Goal: Task Accomplishment & Management: Manage account settings

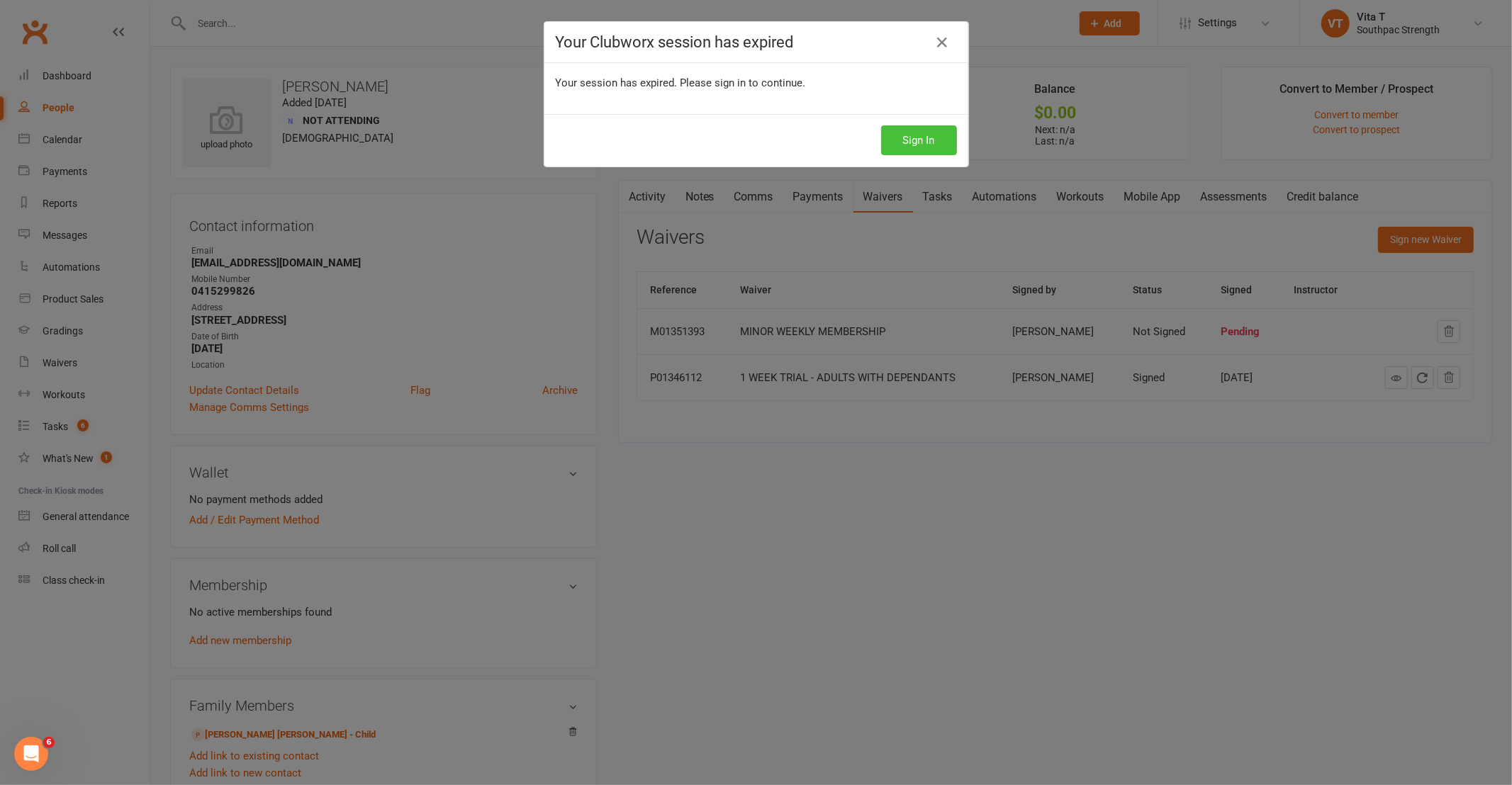
click at [926, 132] on button "Sign In" at bounding box center [919, 141] width 76 height 30
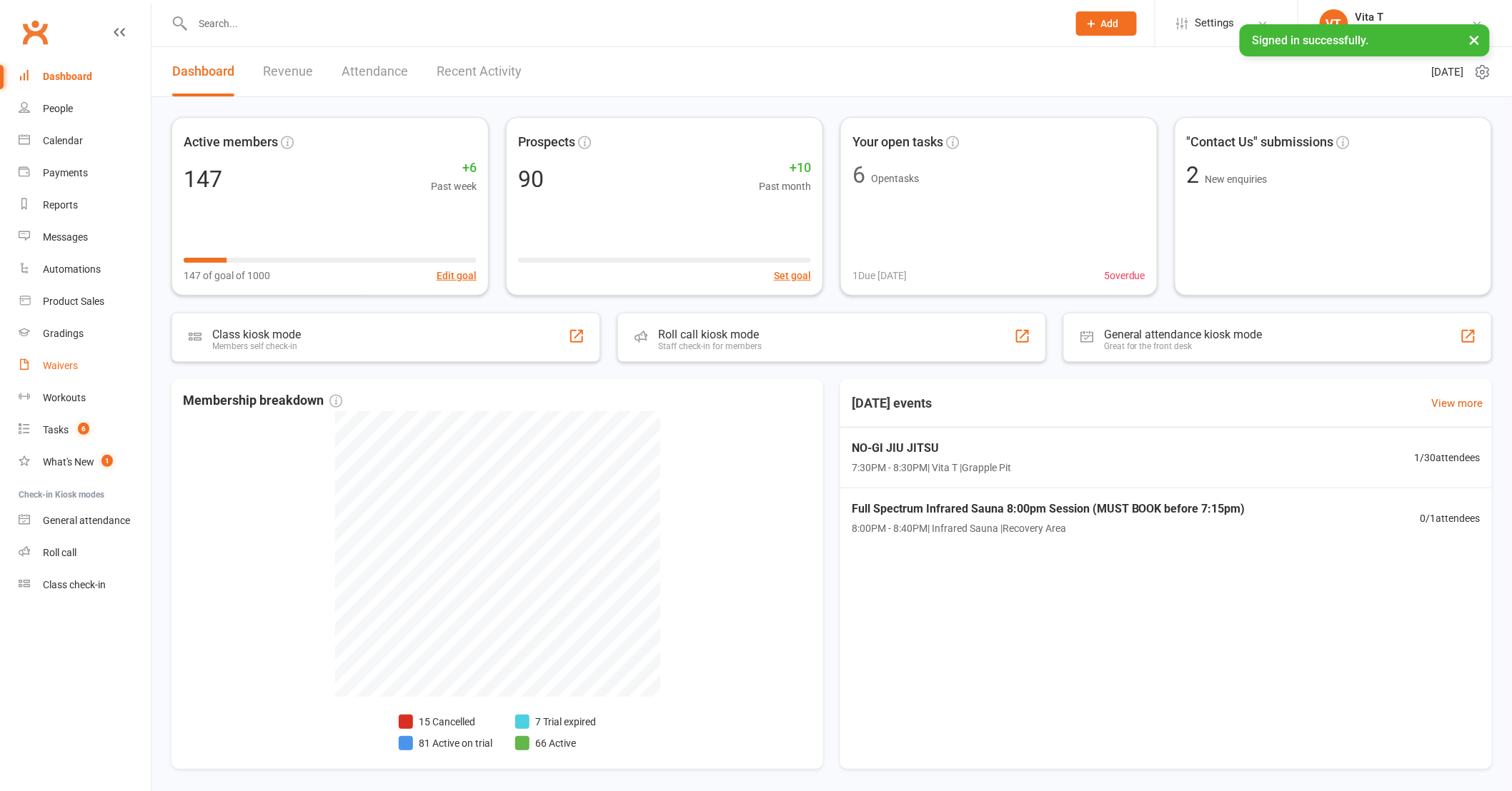
click at [54, 361] on div "Waivers" at bounding box center [60, 366] width 35 height 12
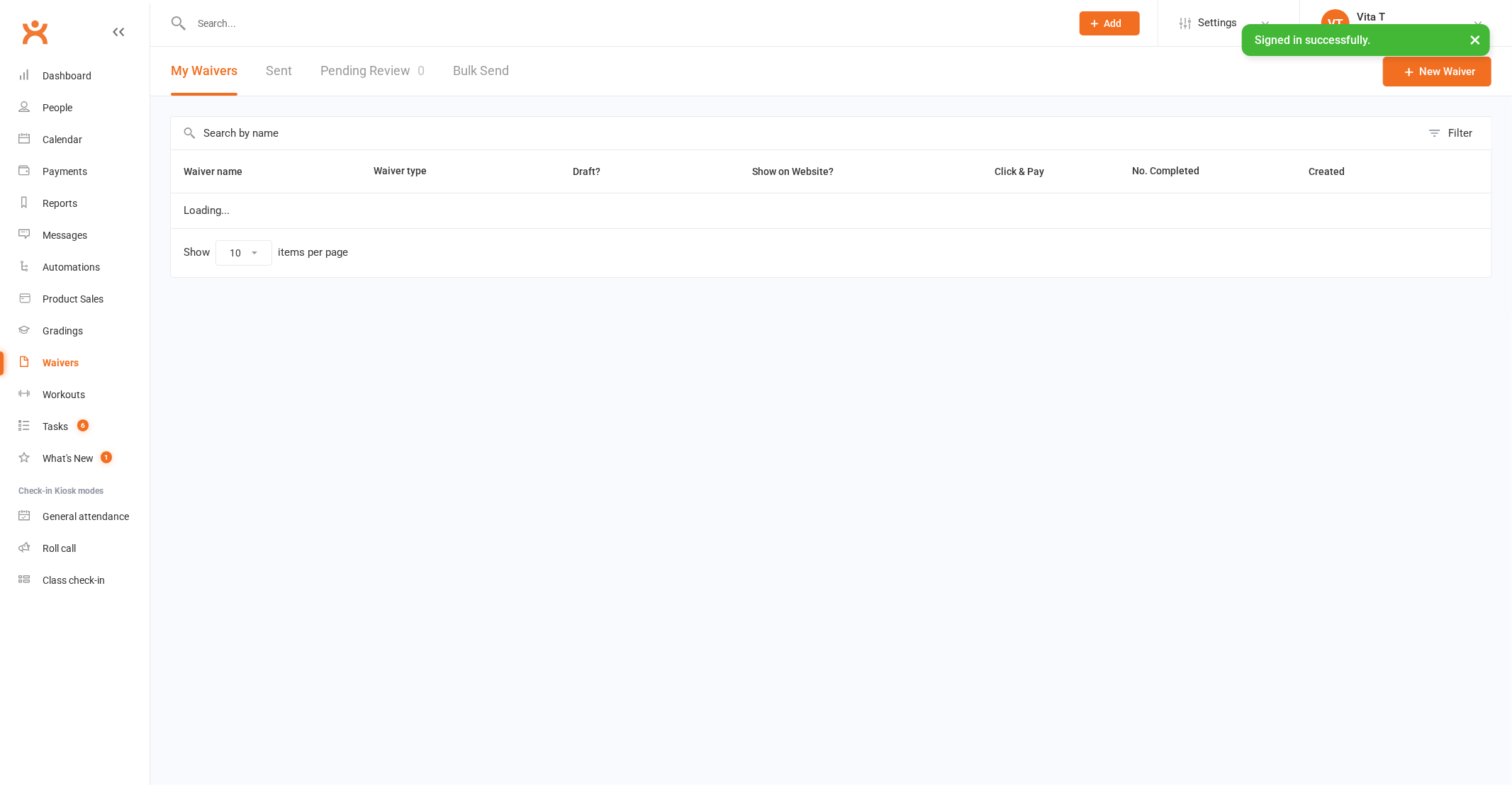
select select "100"
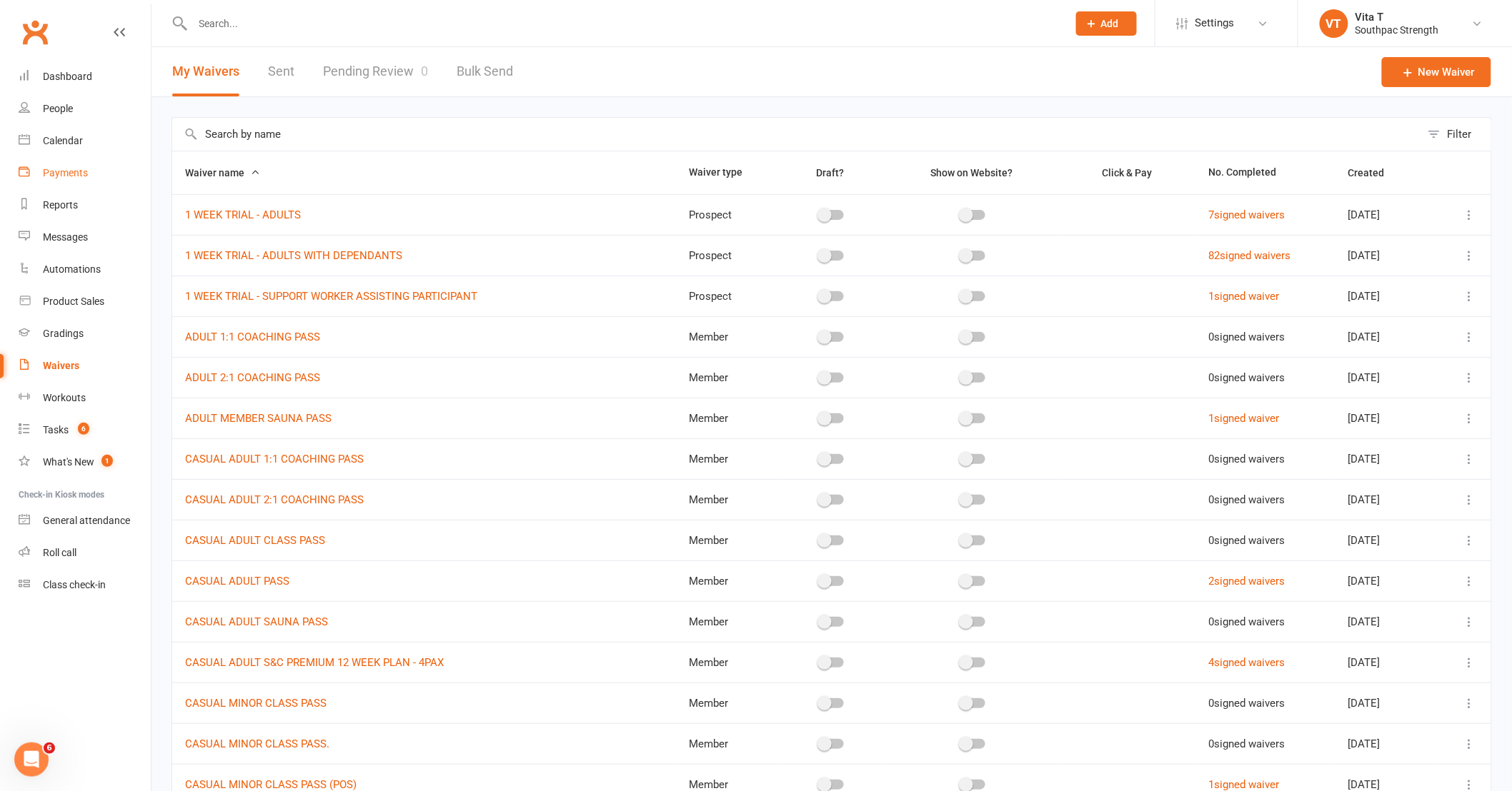
click at [70, 170] on div "Payments" at bounding box center [65, 173] width 45 height 12
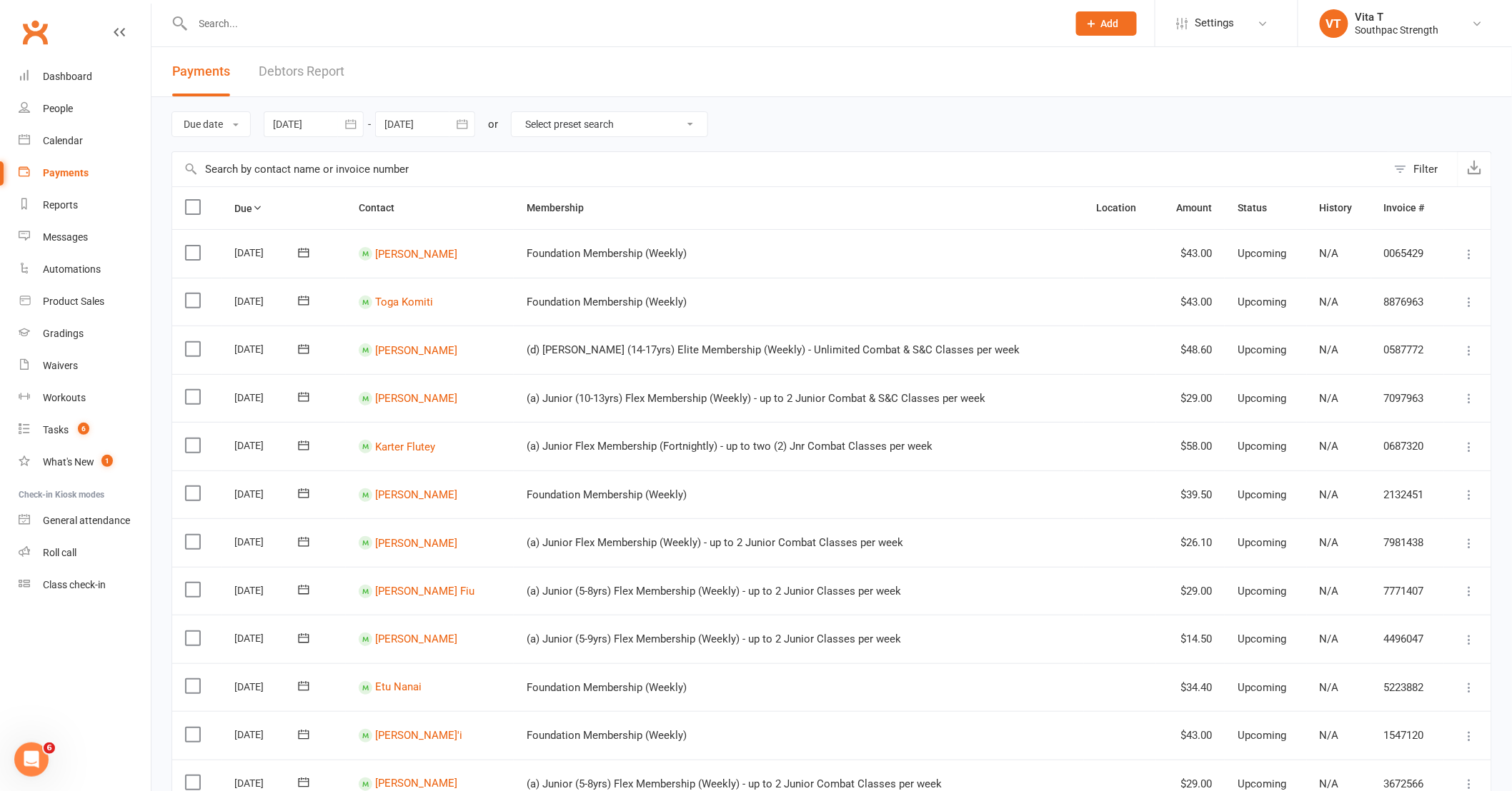
click at [348, 132] on button "button" at bounding box center [351, 124] width 25 height 25
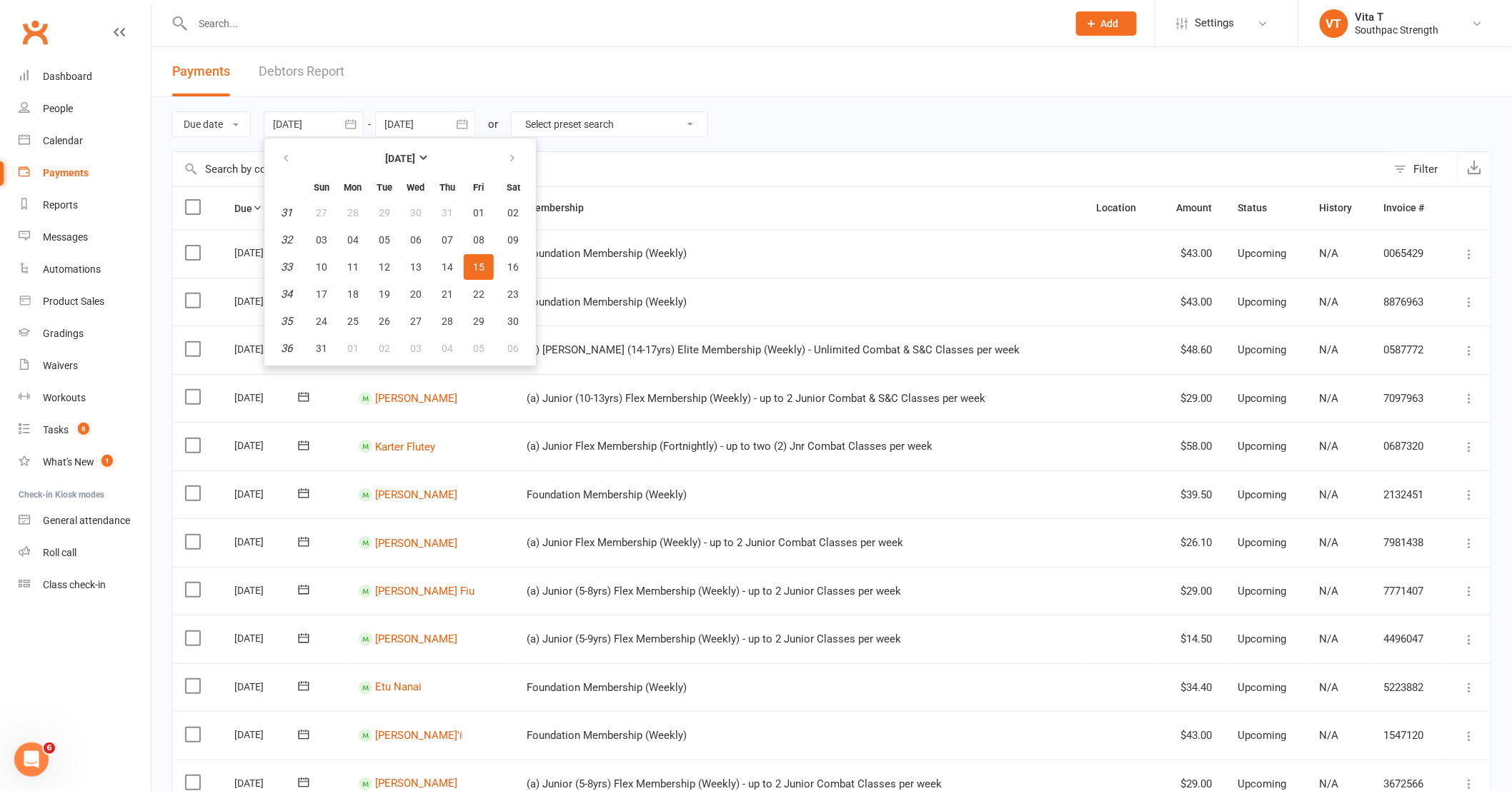
click at [1099, 217] on th "Location" at bounding box center [1120, 208] width 73 height 42
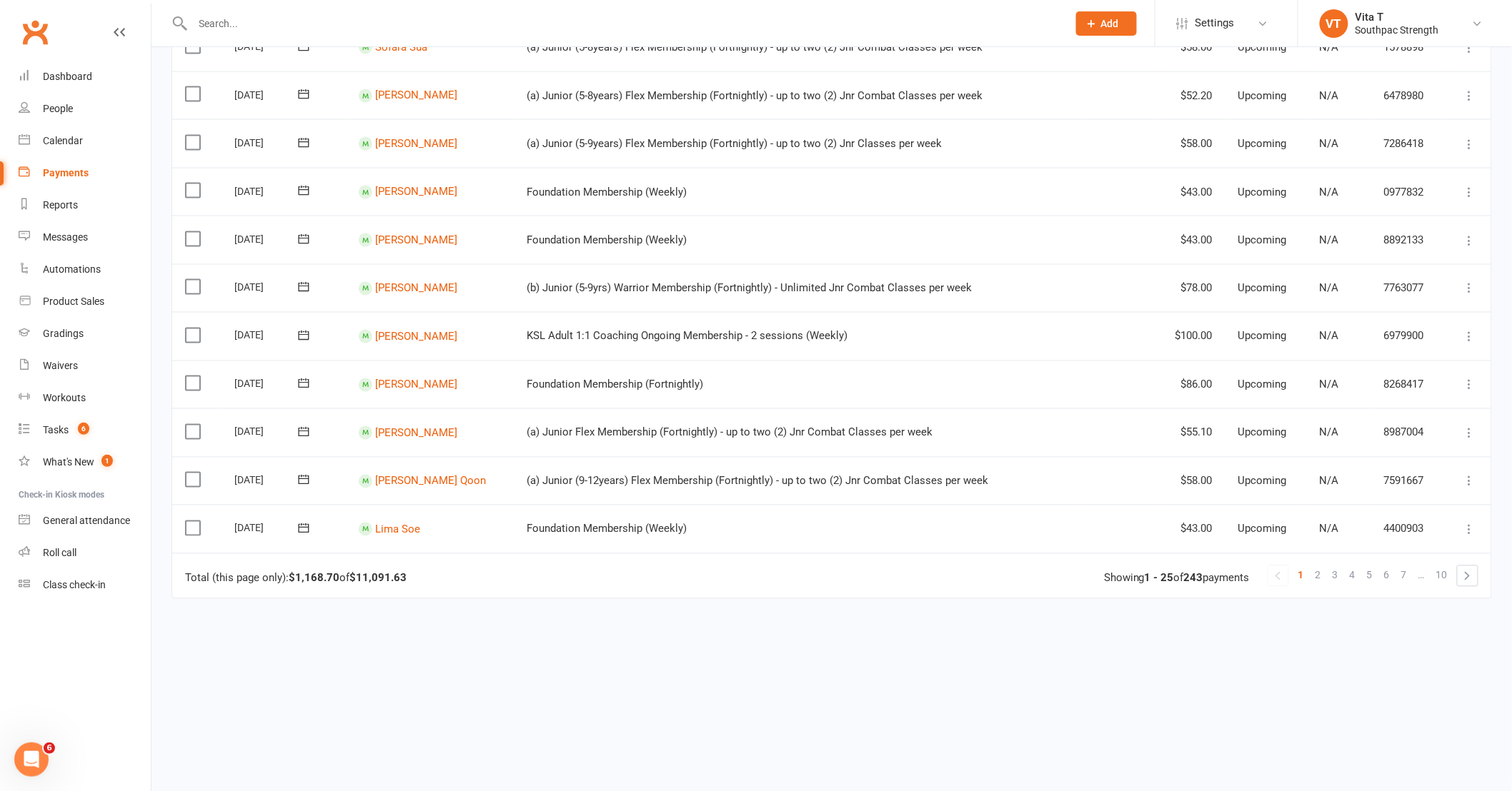
scroll to position [889, 0]
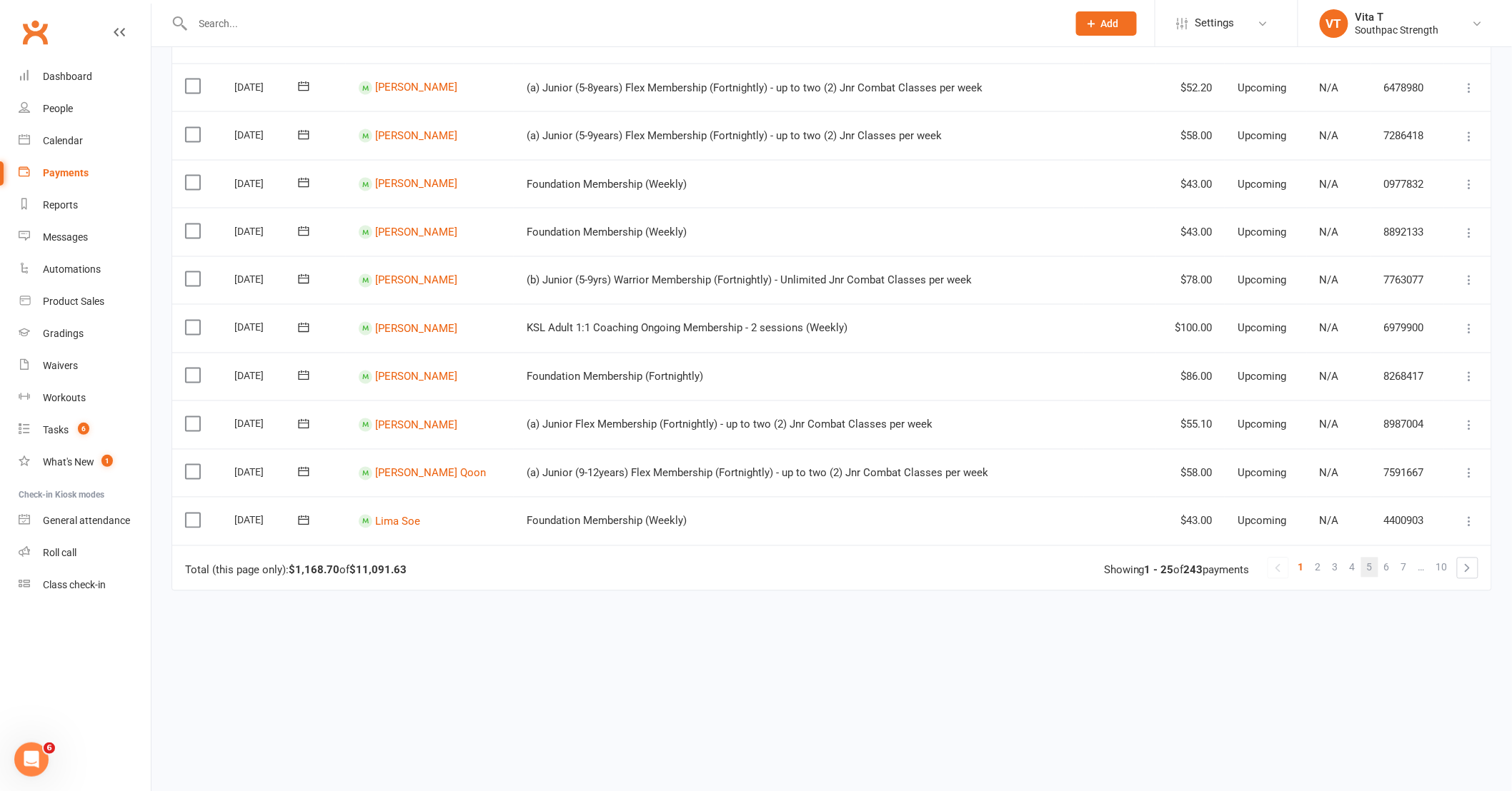
click at [1373, 569] on span "5" at bounding box center [1369, 568] width 6 height 20
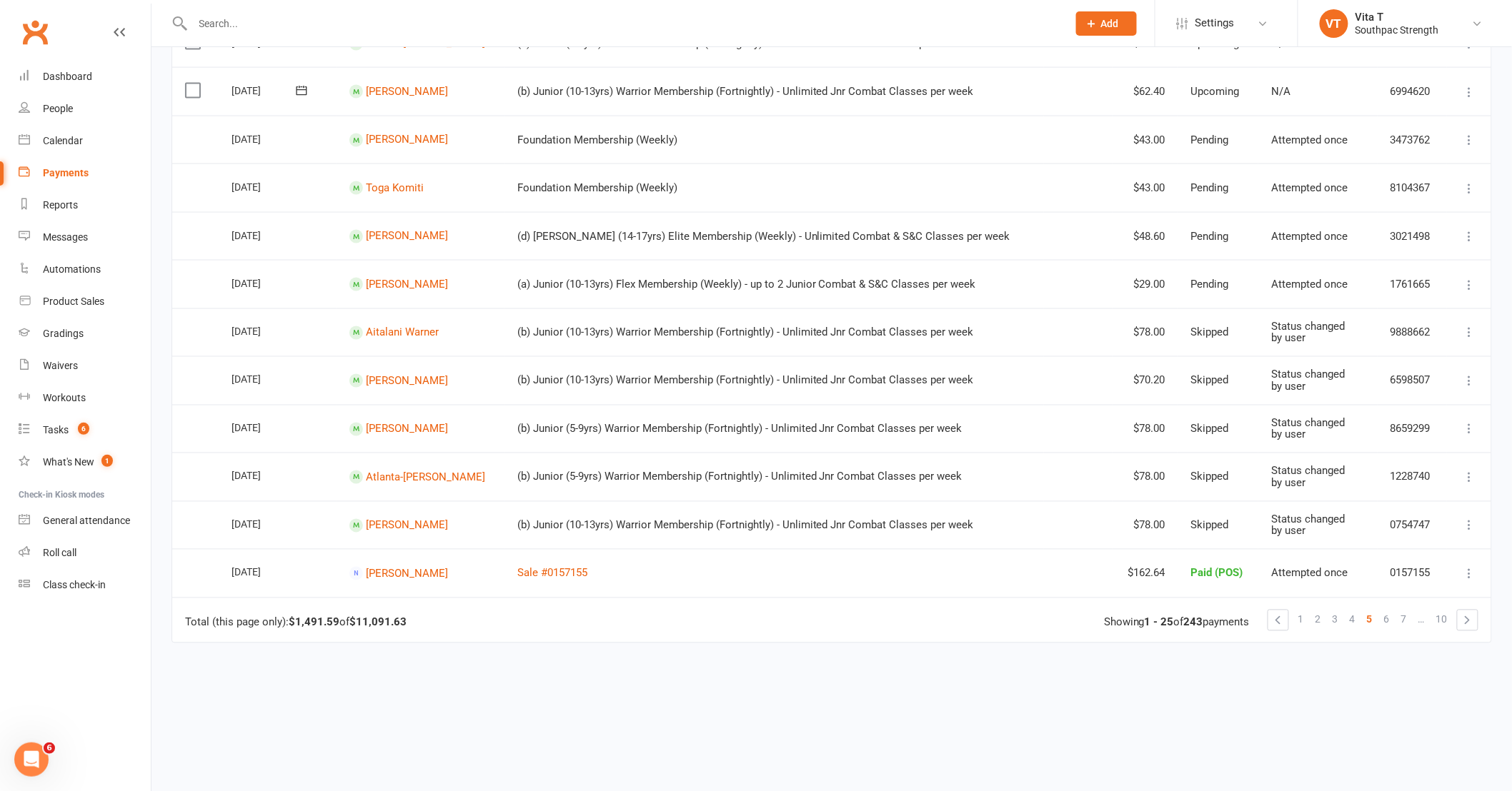
scroll to position [714, 0]
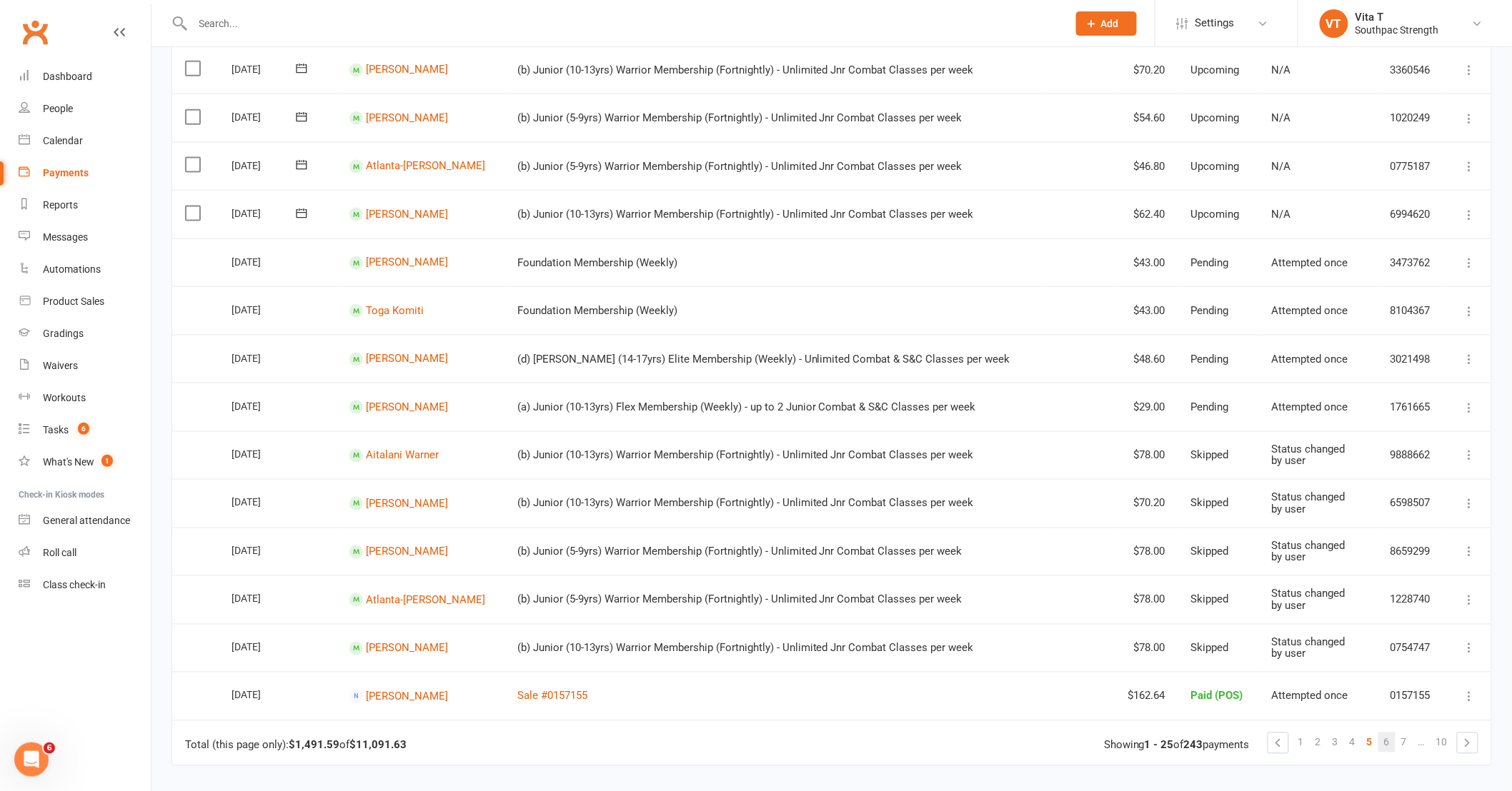
click at [1393, 737] on link "6" at bounding box center [1387, 743] width 17 height 20
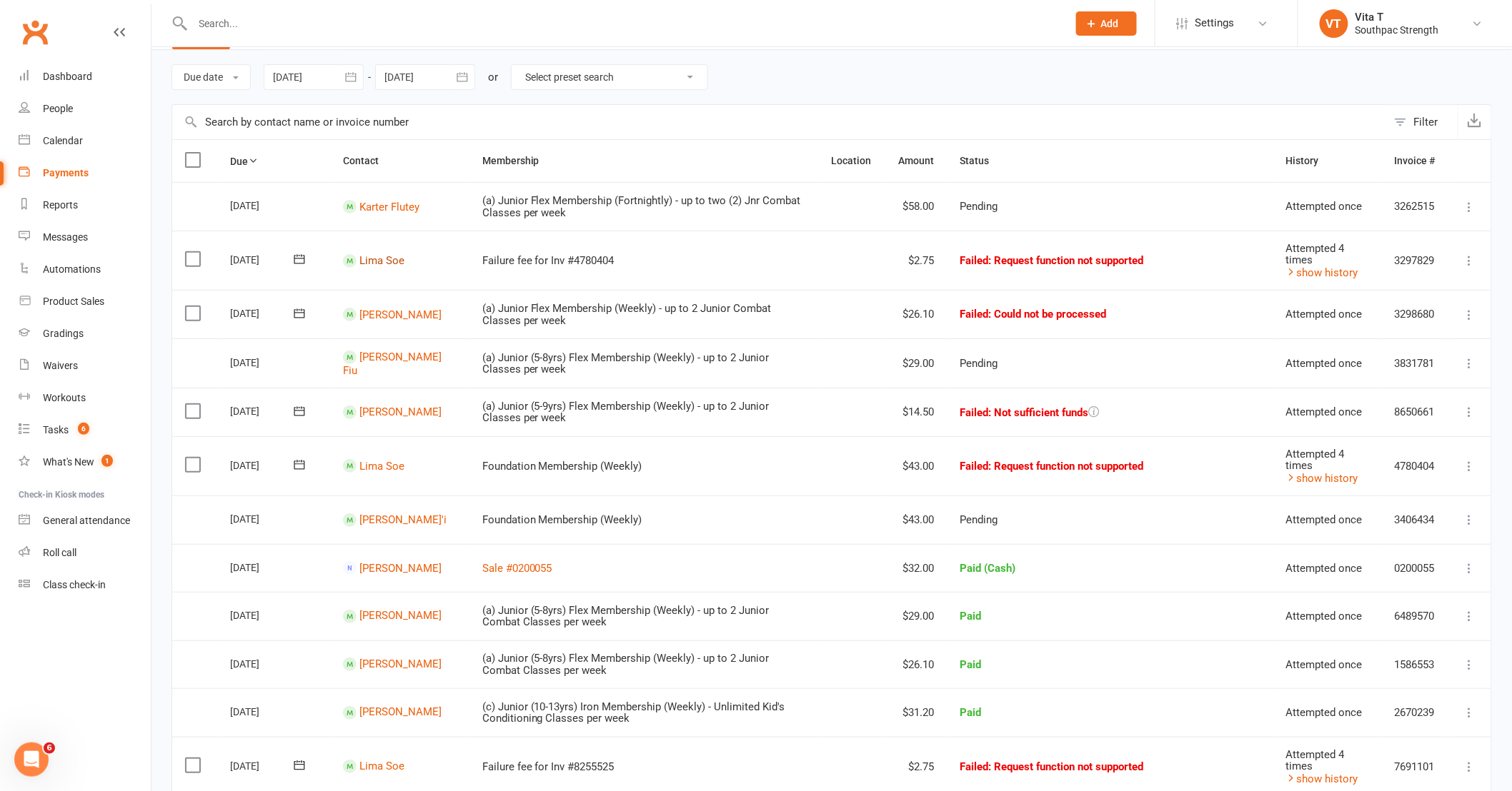
scroll to position [0, 0]
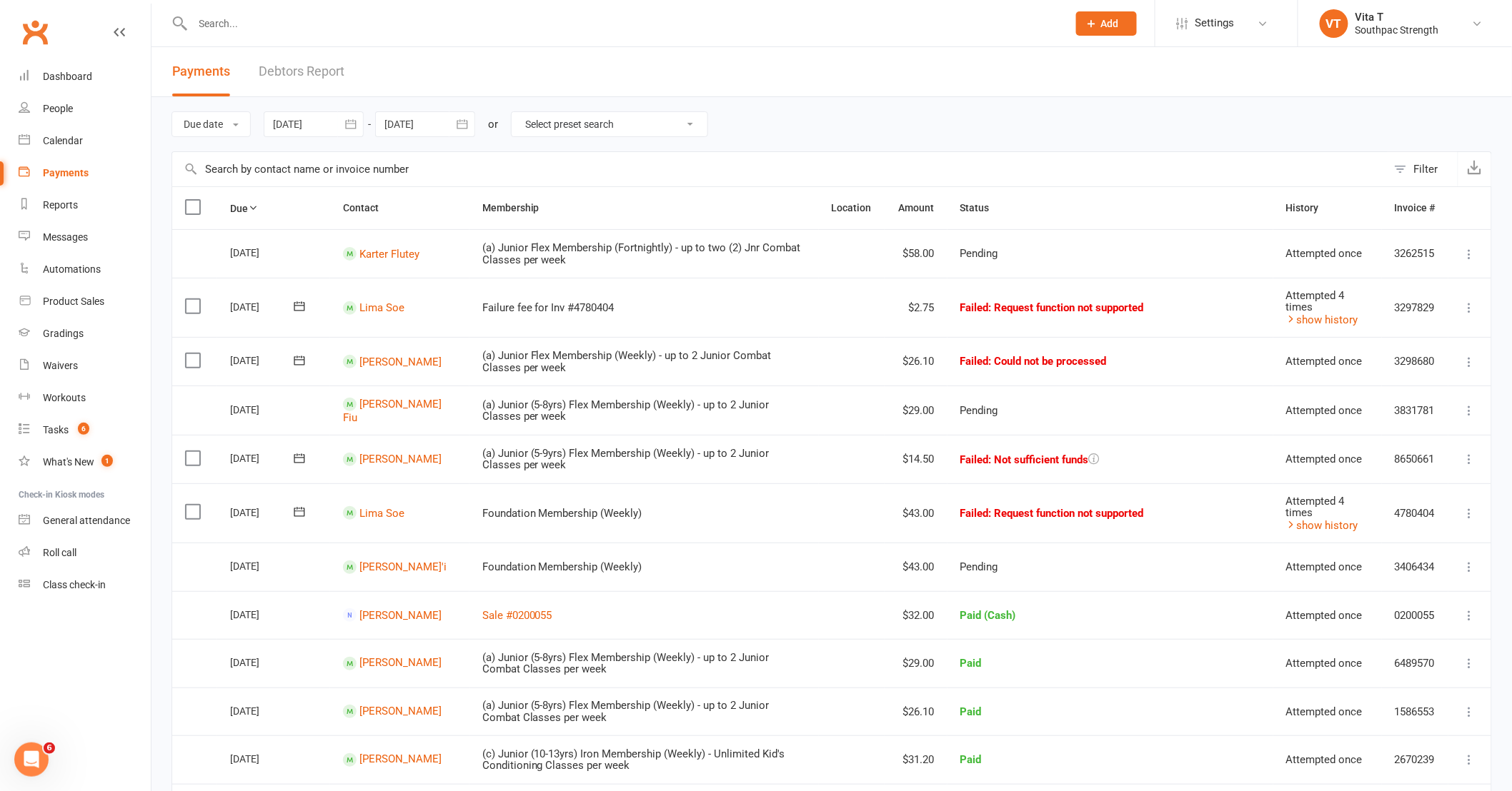
click at [358, 122] on icon "button" at bounding box center [350, 124] width 14 height 14
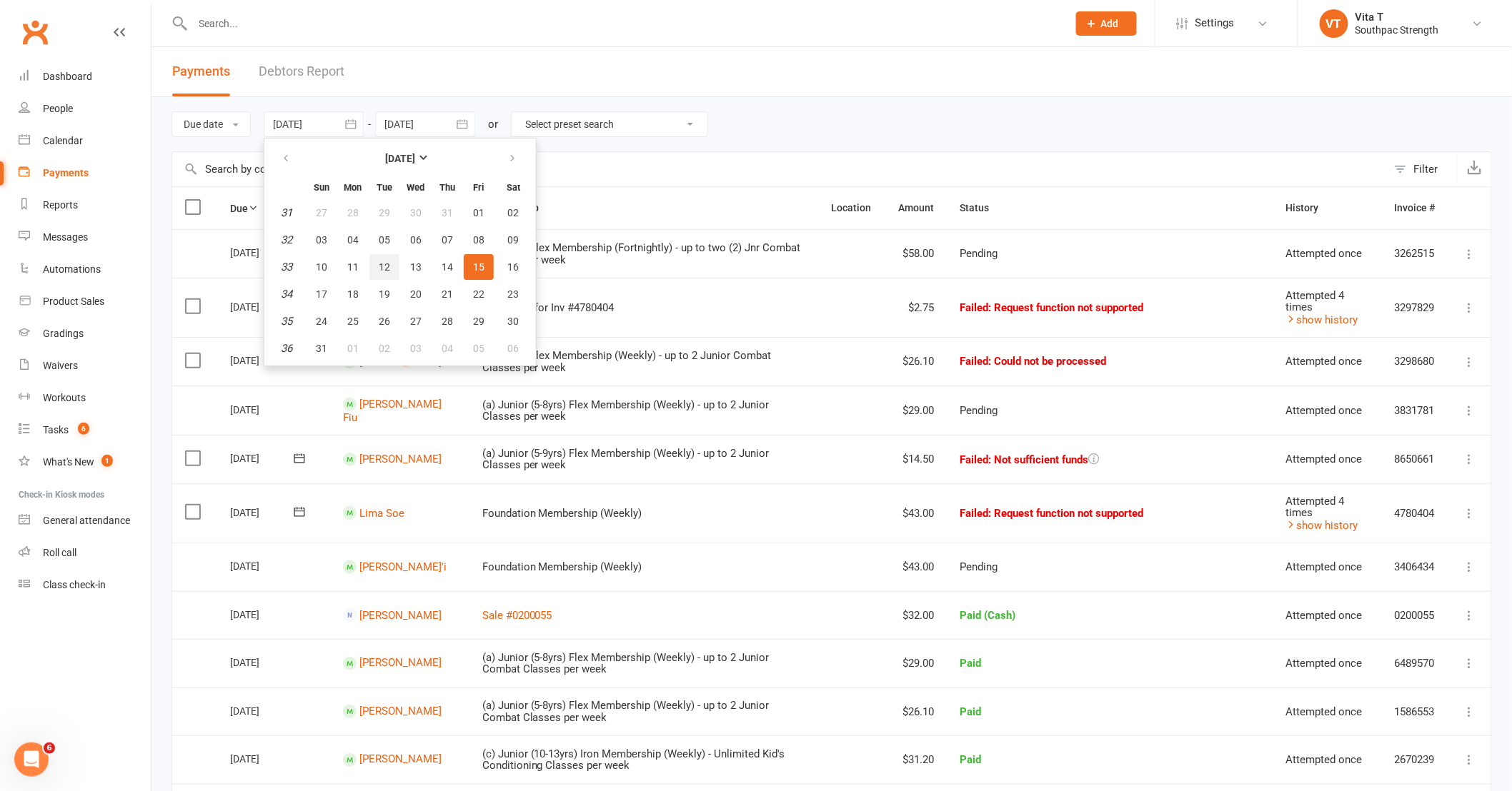
click at [375, 265] on button "12" at bounding box center [385, 266] width 30 height 25
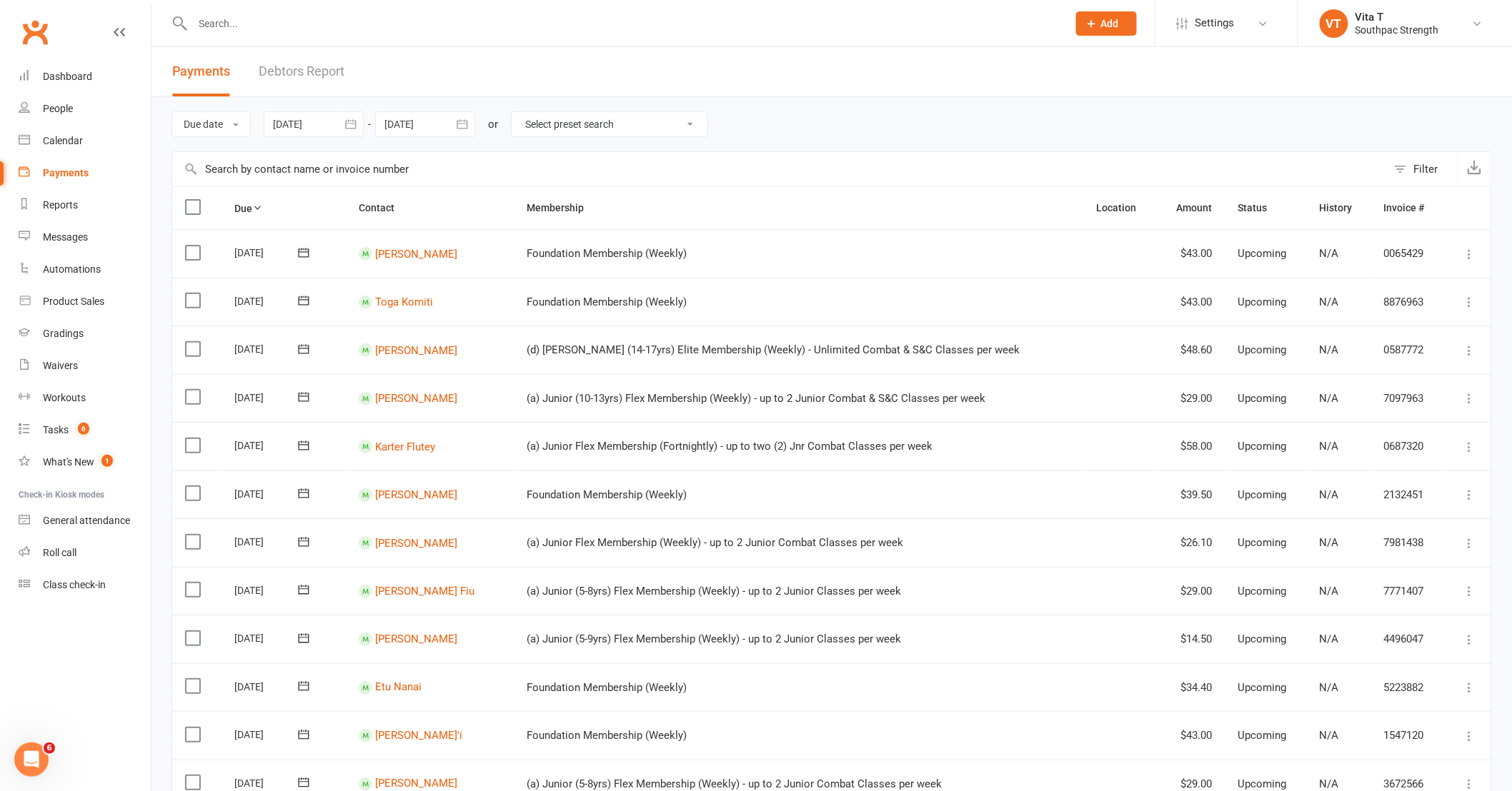
click at [456, 127] on icon "button" at bounding box center [462, 124] width 14 height 14
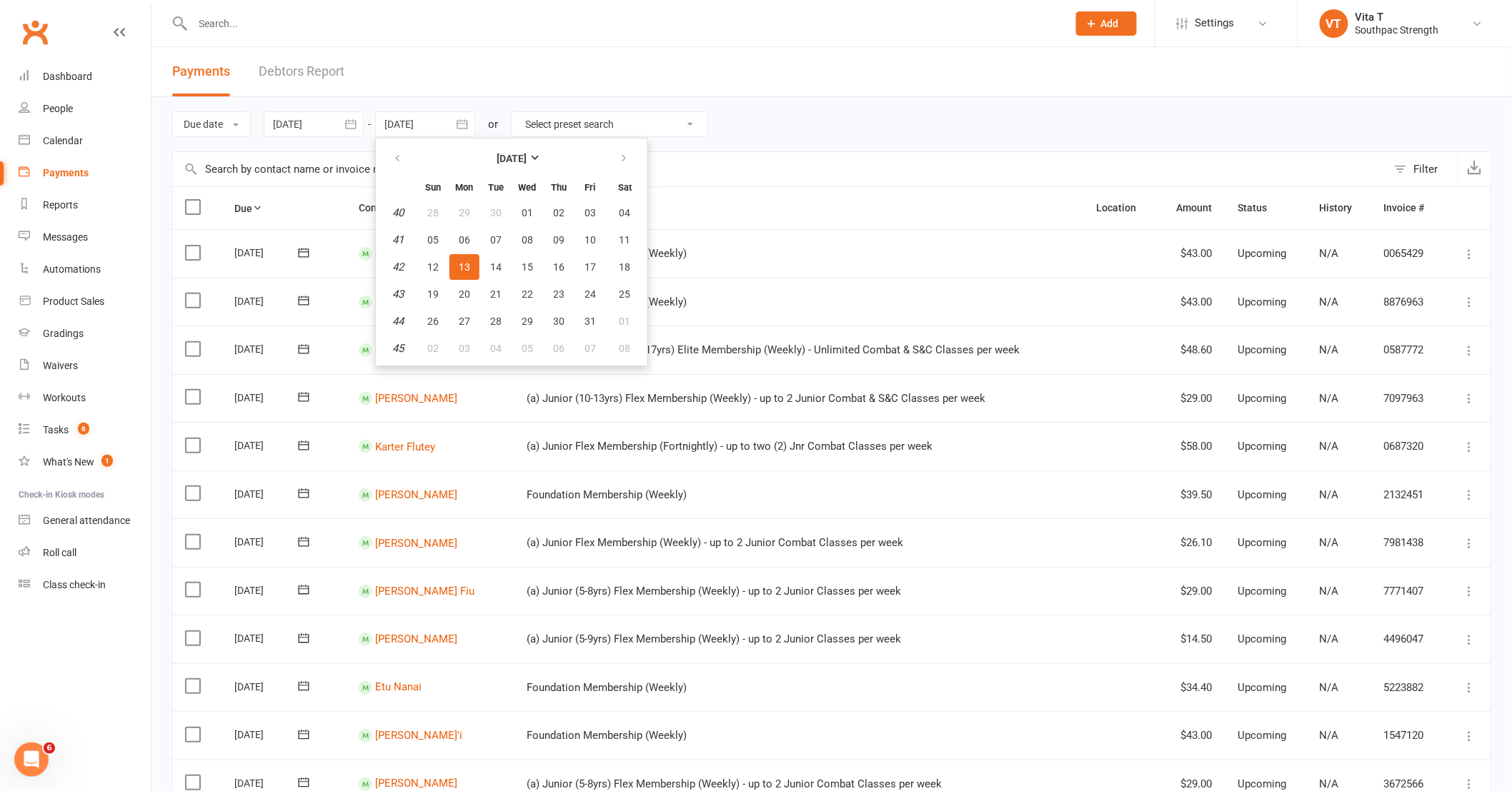
click at [354, 126] on icon "button" at bounding box center [350, 124] width 14 height 14
click at [385, 155] on strong "[DATE]" at bounding box center [400, 159] width 30 height 12
click at [696, 163] on input "text" at bounding box center [780, 169] width 1215 height 35
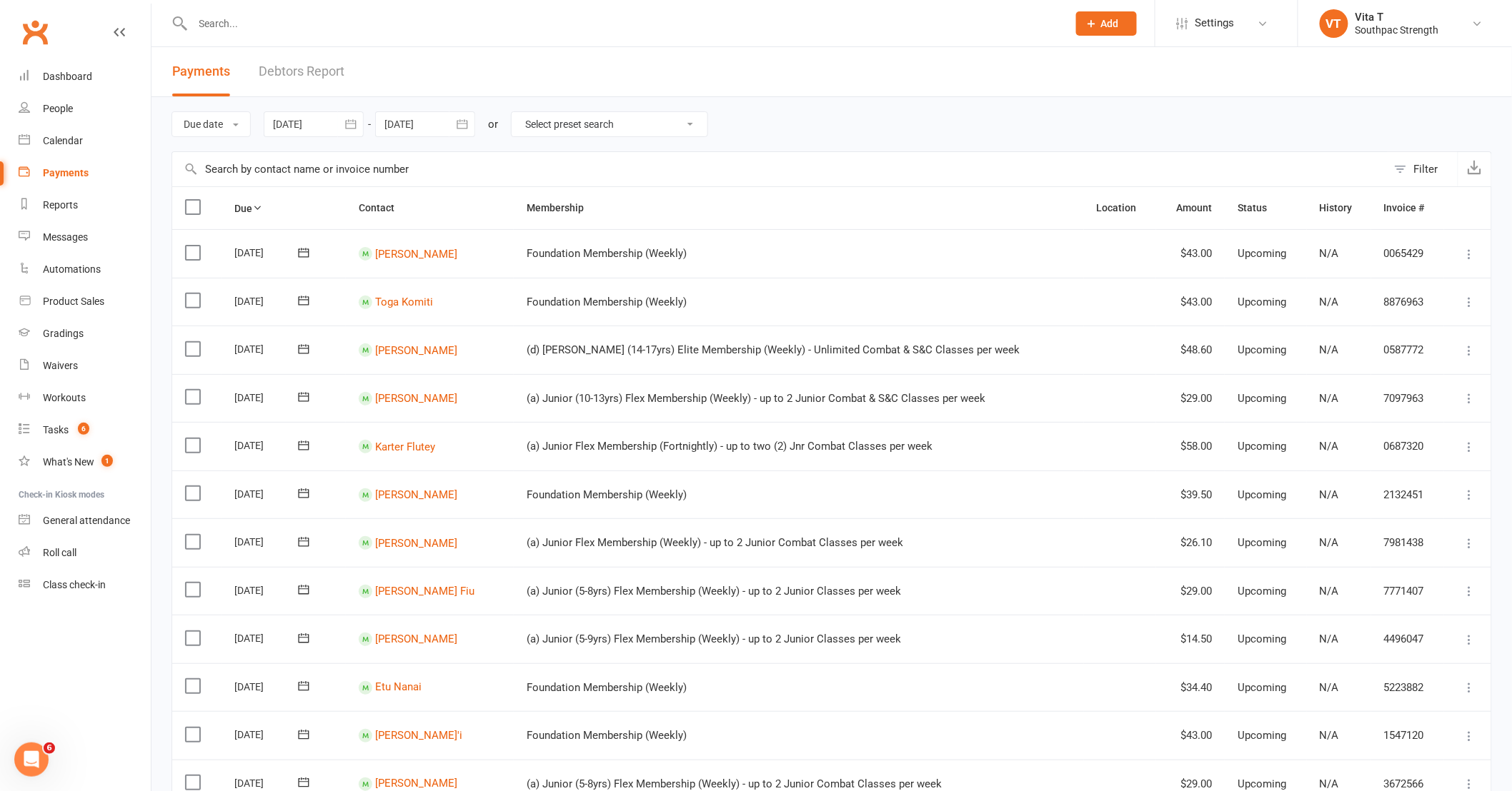
click at [348, 118] on icon "button" at bounding box center [350, 124] width 14 height 14
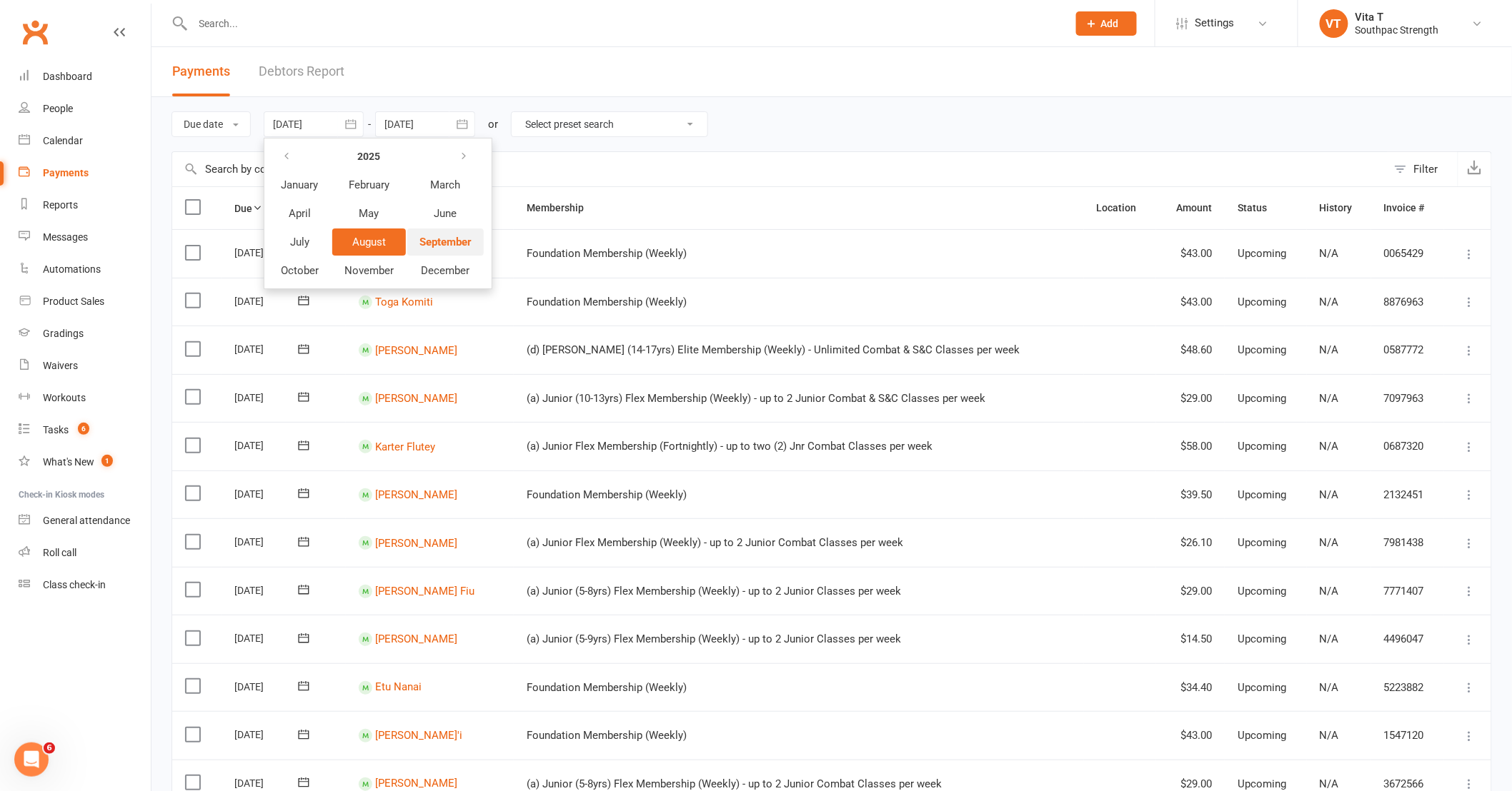
click at [441, 239] on span "September" at bounding box center [446, 241] width 52 height 13
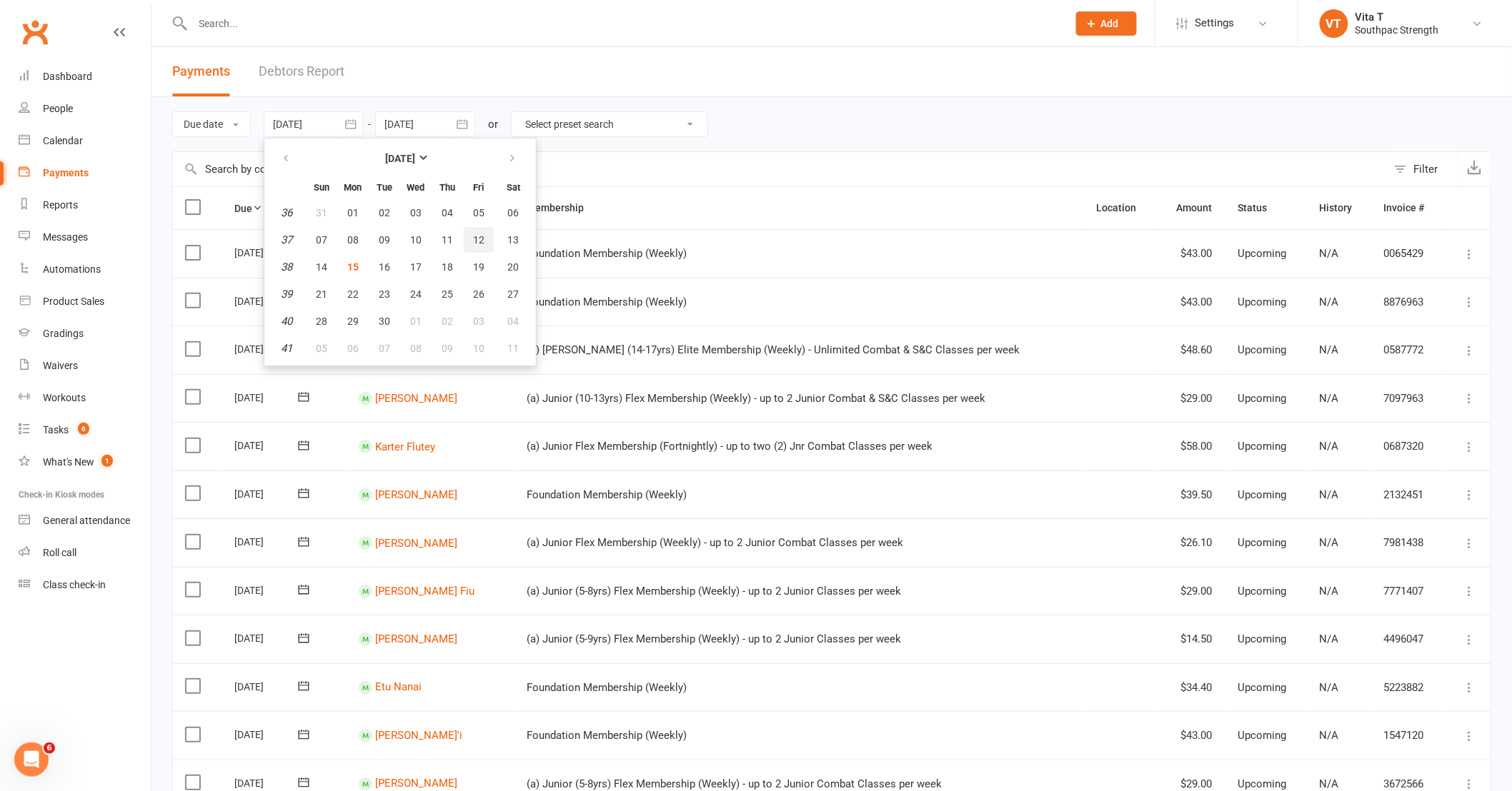
click at [476, 238] on span "12" at bounding box center [479, 240] width 12 height 12
type input "[DATE]"
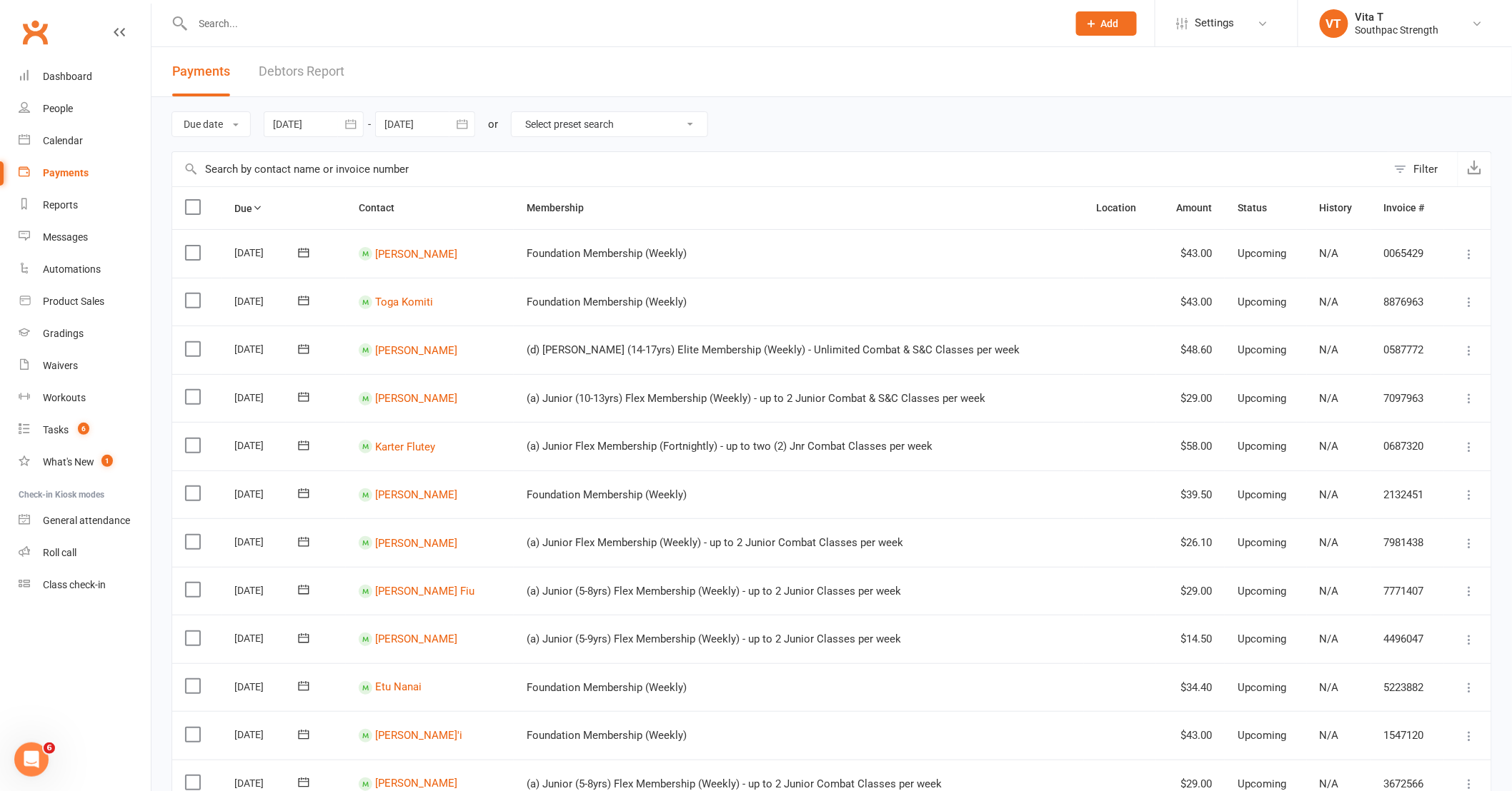
click at [467, 126] on icon "button" at bounding box center [462, 124] width 14 height 14
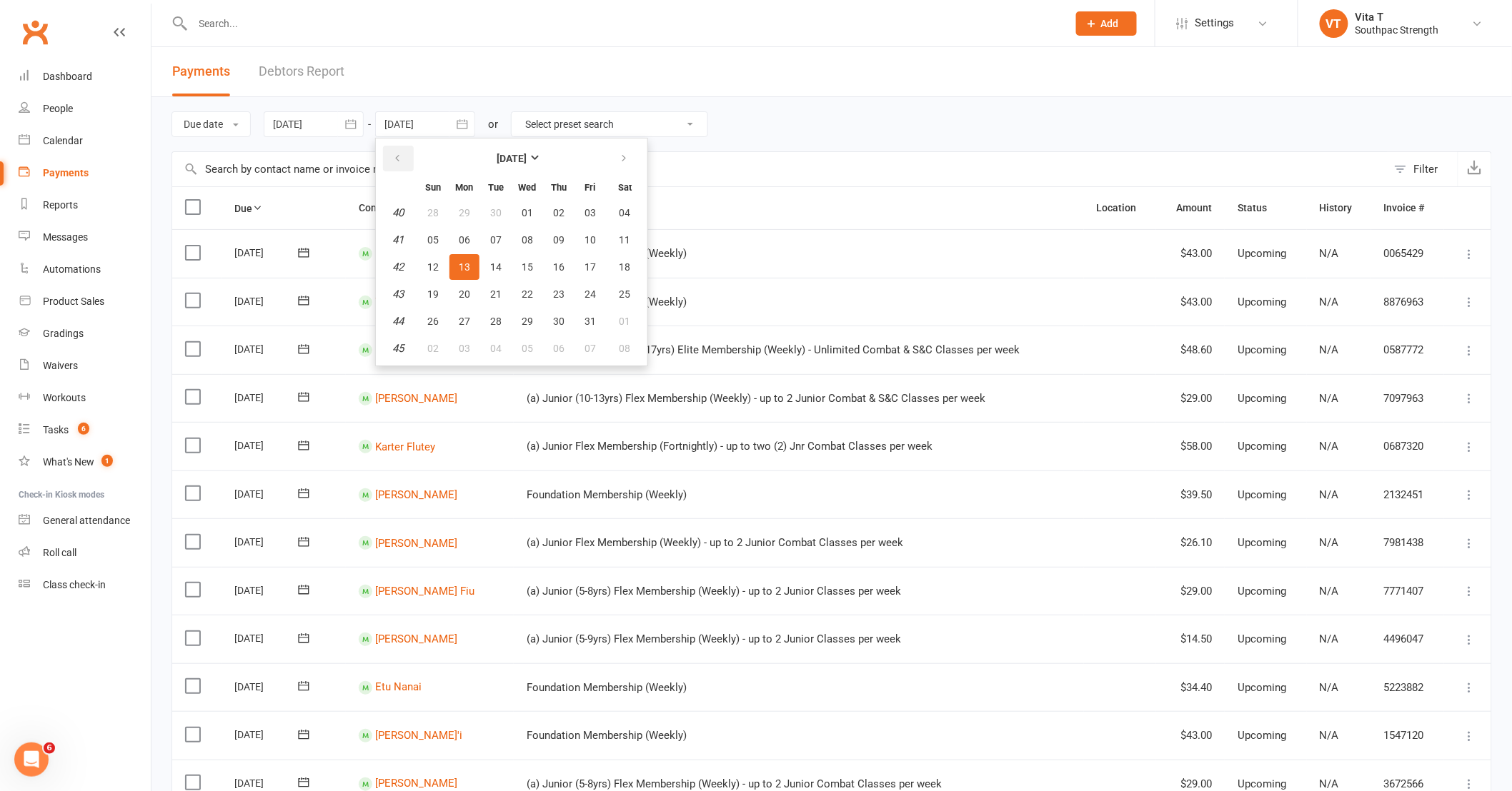
click at [403, 160] on button "button" at bounding box center [398, 159] width 30 height 25
click at [608, 288] on button "27" at bounding box center [624, 294] width 36 height 25
type input "[DATE]"
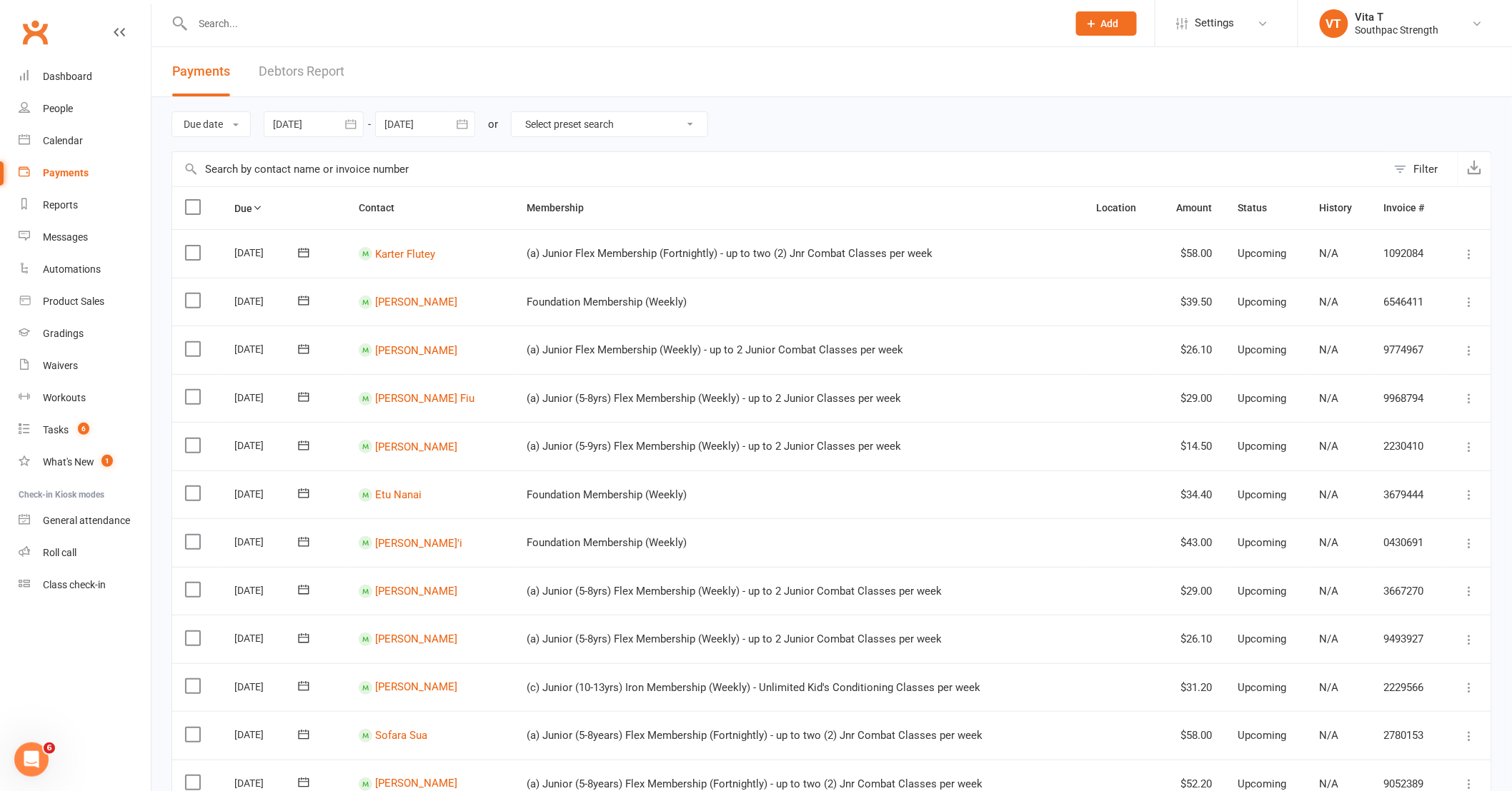
click at [347, 123] on icon "button" at bounding box center [350, 124] width 14 height 14
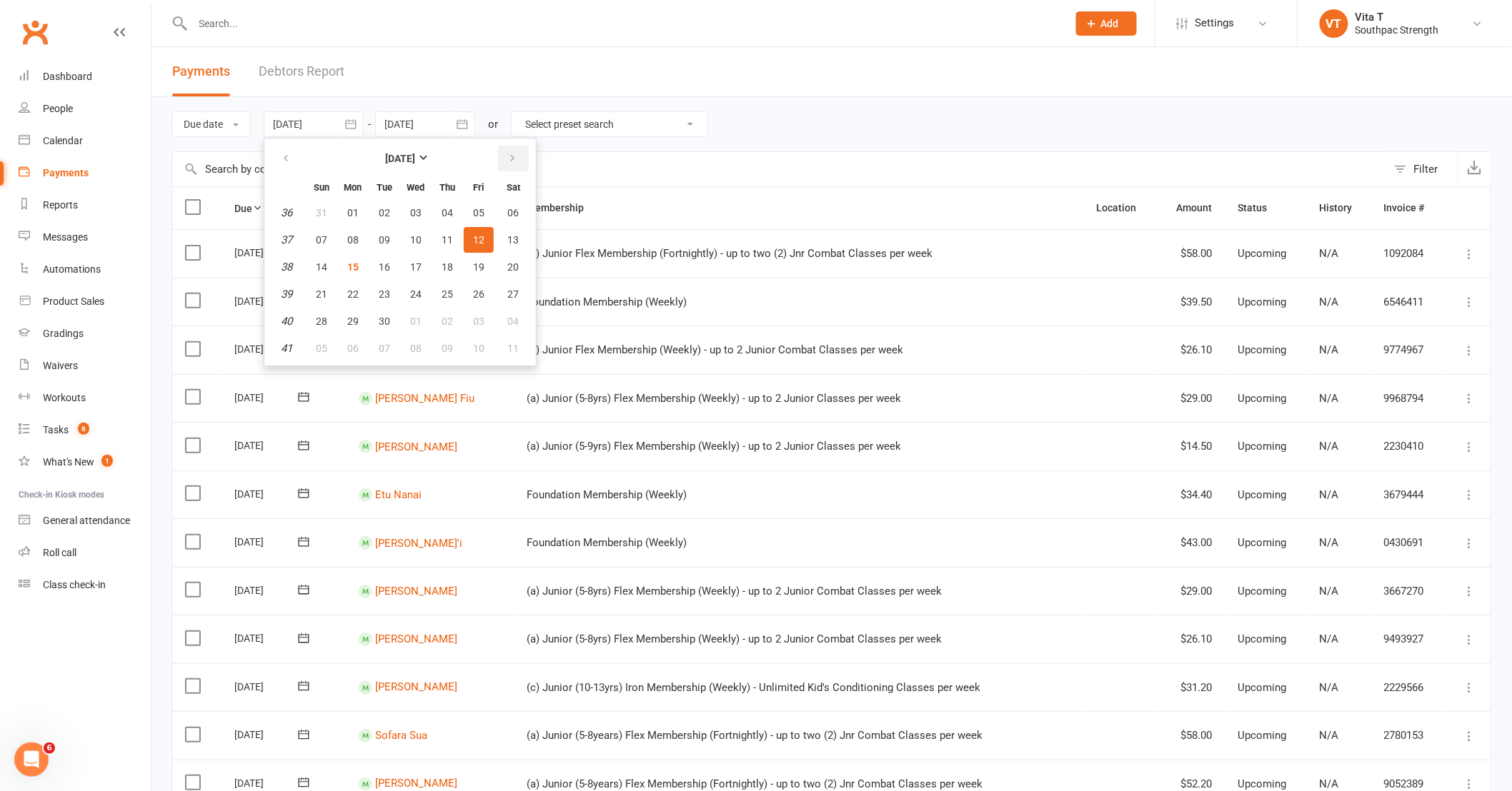
click at [507, 159] on icon "button" at bounding box center [512, 159] width 10 height 12
click at [408, 211] on button "01" at bounding box center [416, 213] width 30 height 25
type input "[DATE]"
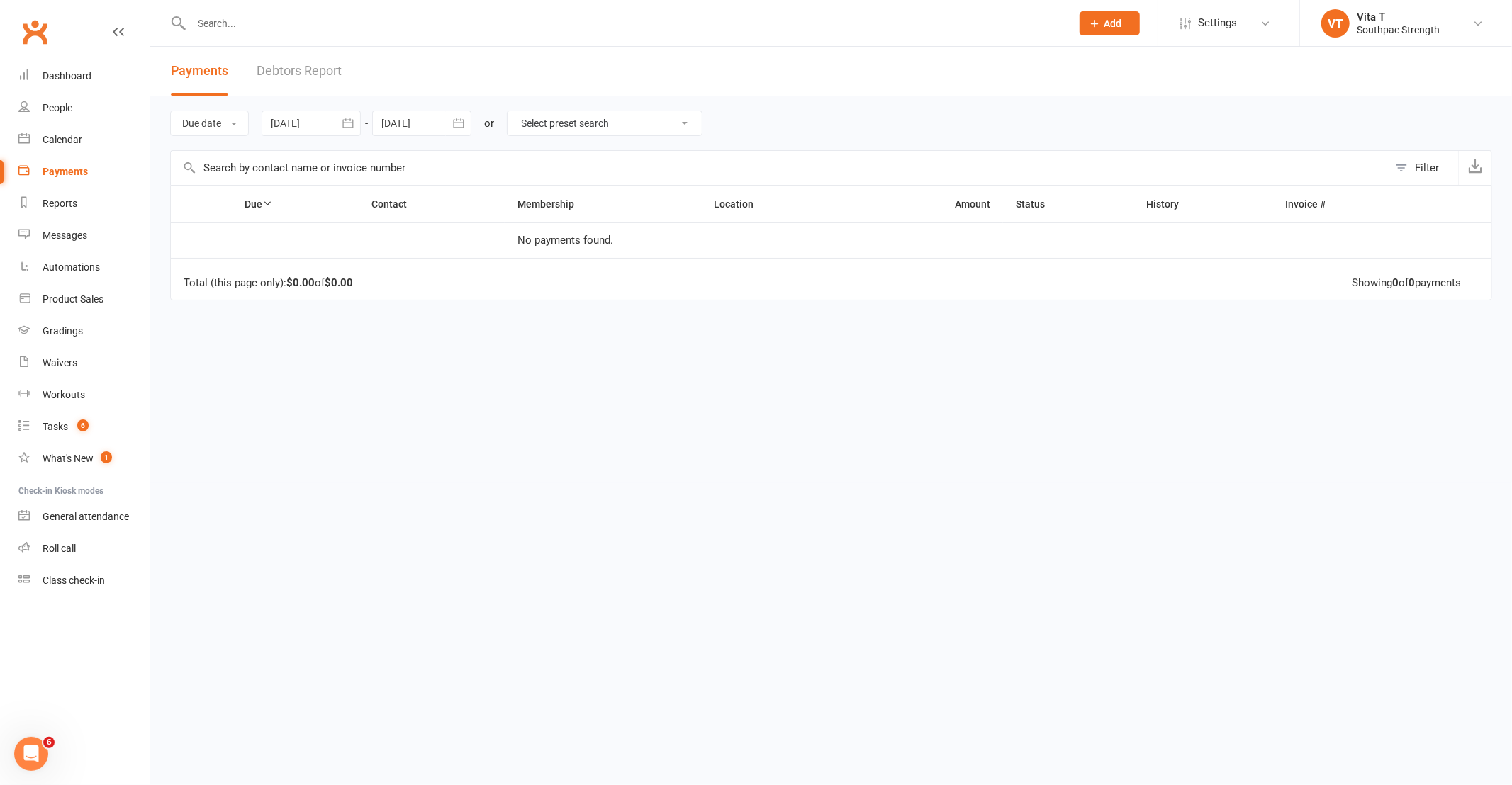
click at [470, 126] on button "button" at bounding box center [459, 123] width 25 height 25
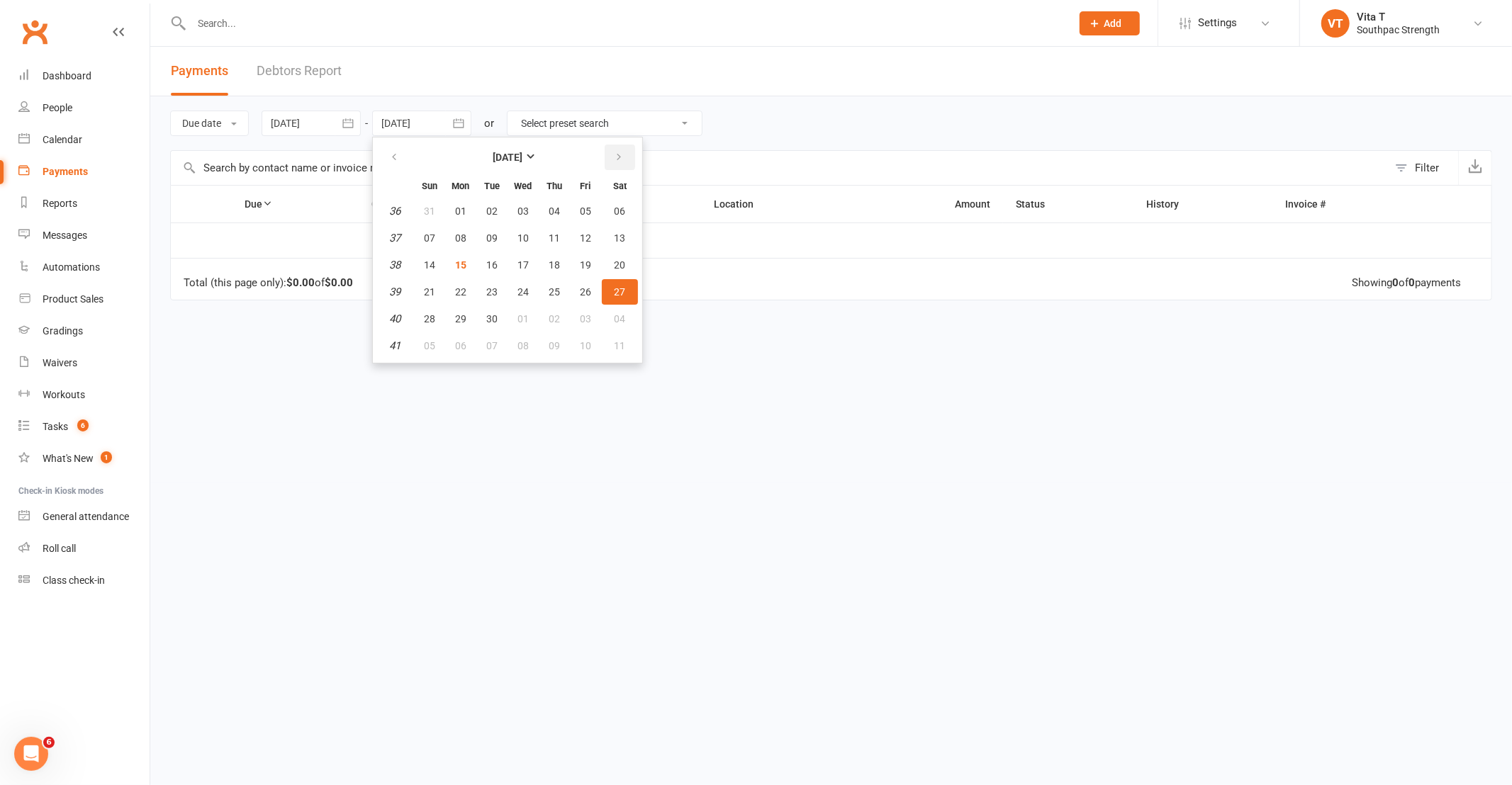
click at [619, 151] on icon "button" at bounding box center [619, 157] width 10 height 12
click at [580, 313] on span "31" at bounding box center [586, 319] width 12 height 12
type input "[DATE]"
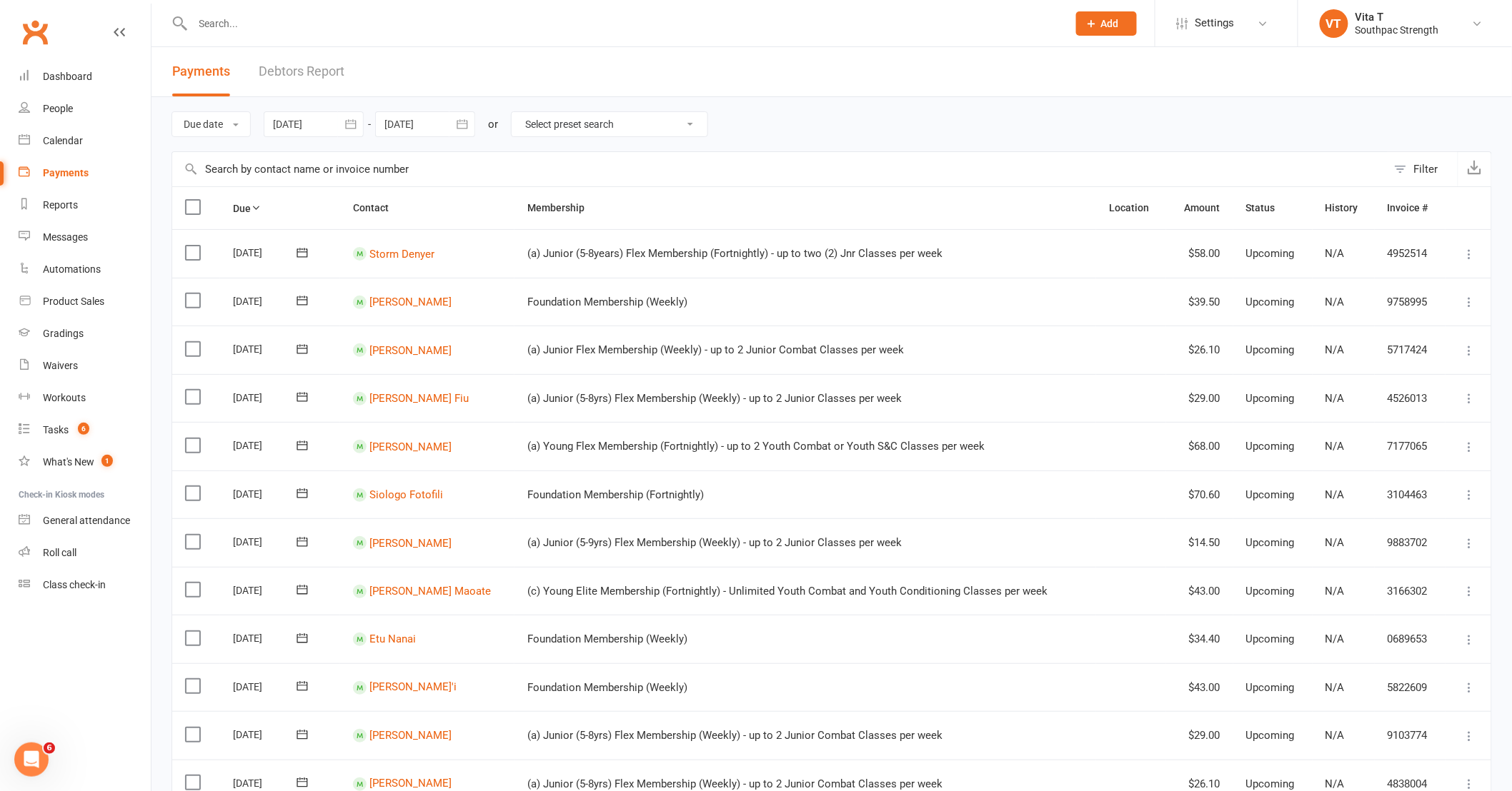
click at [354, 122] on icon "button" at bounding box center [350, 124] width 14 height 14
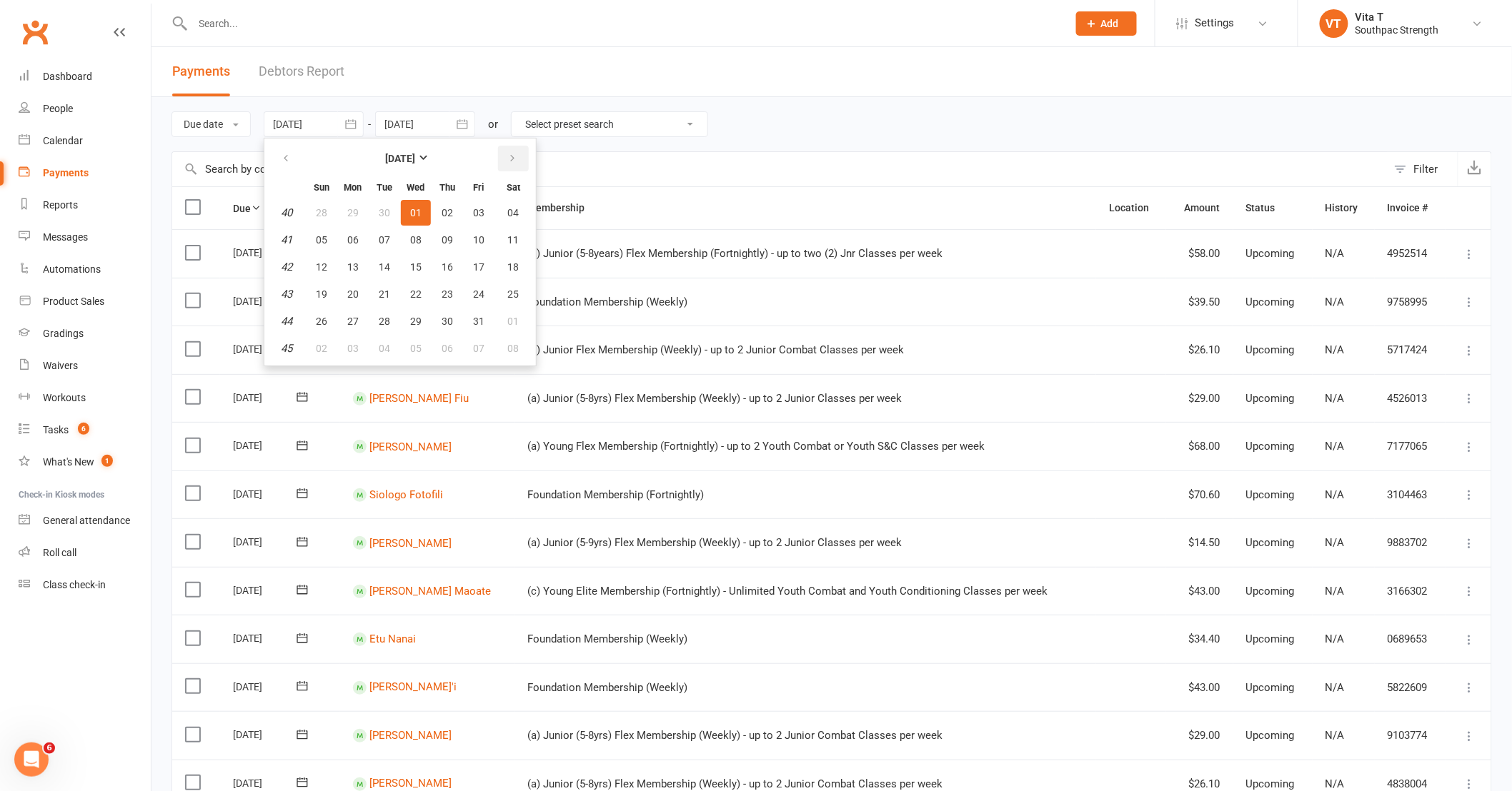
click at [498, 163] on button "button" at bounding box center [513, 159] width 30 height 25
click at [512, 209] on span "01" at bounding box center [514, 213] width 12 height 12
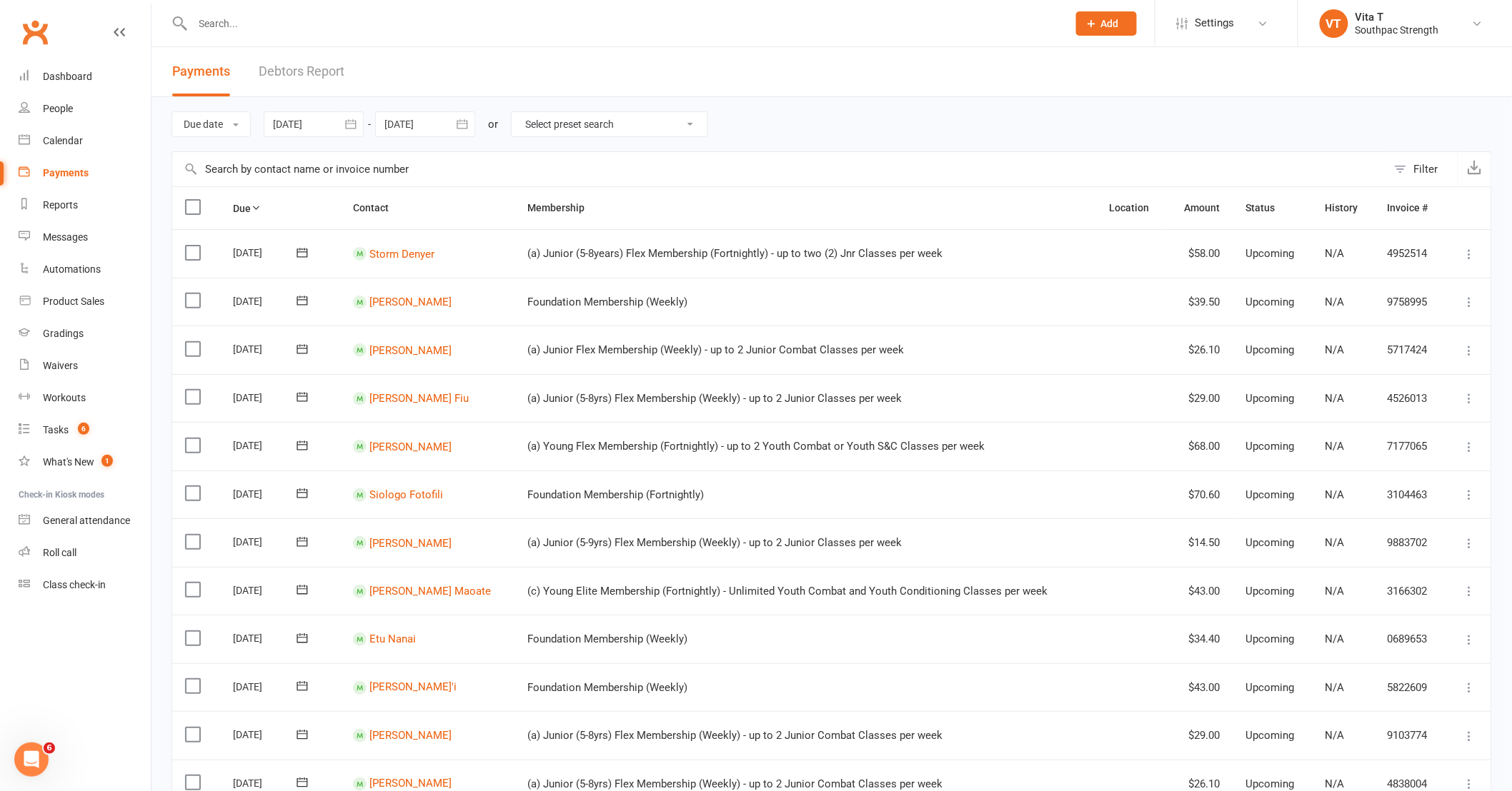
type input "[DATE]"
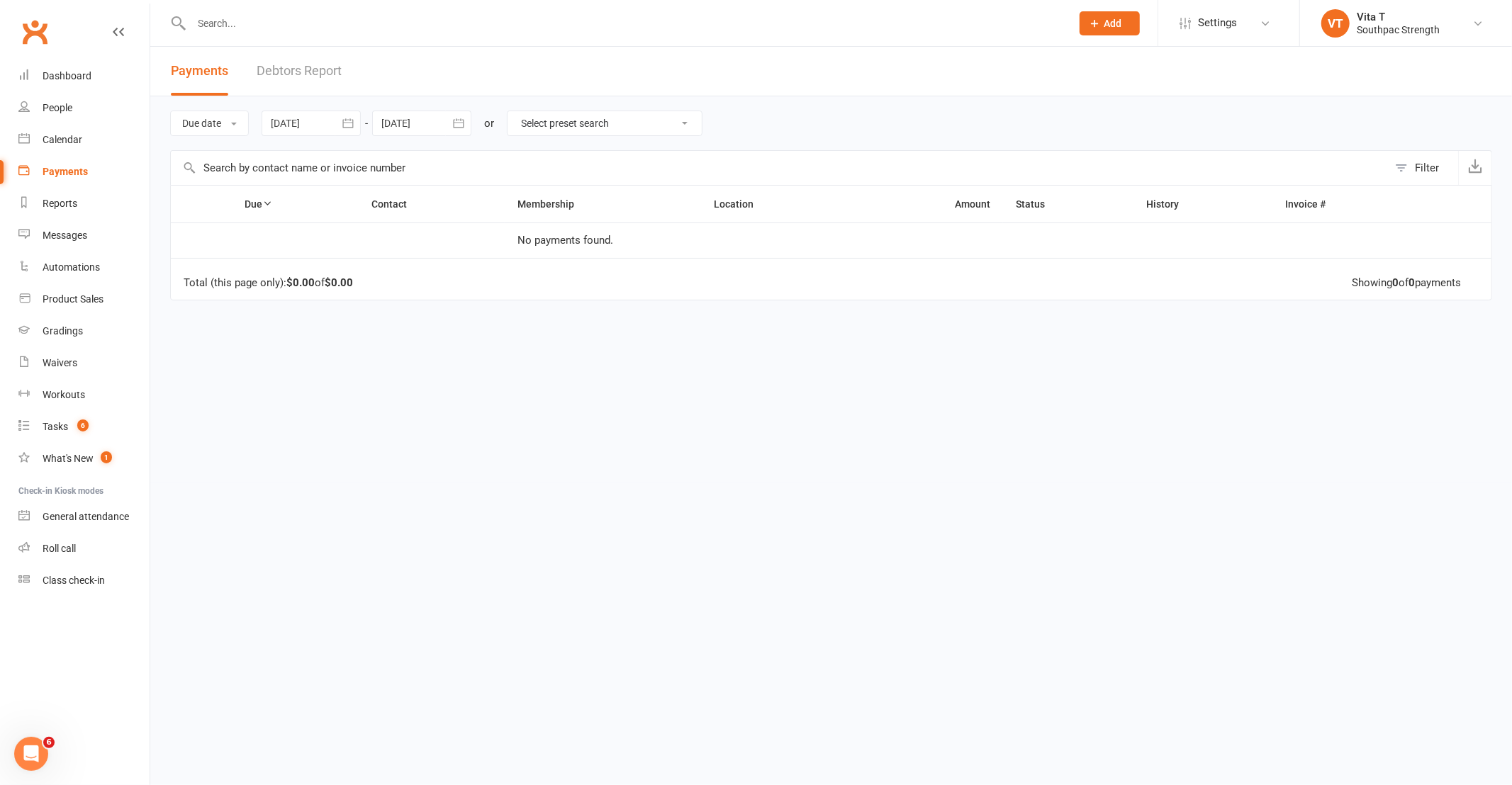
click at [464, 126] on icon "button" at bounding box center [458, 123] width 14 height 14
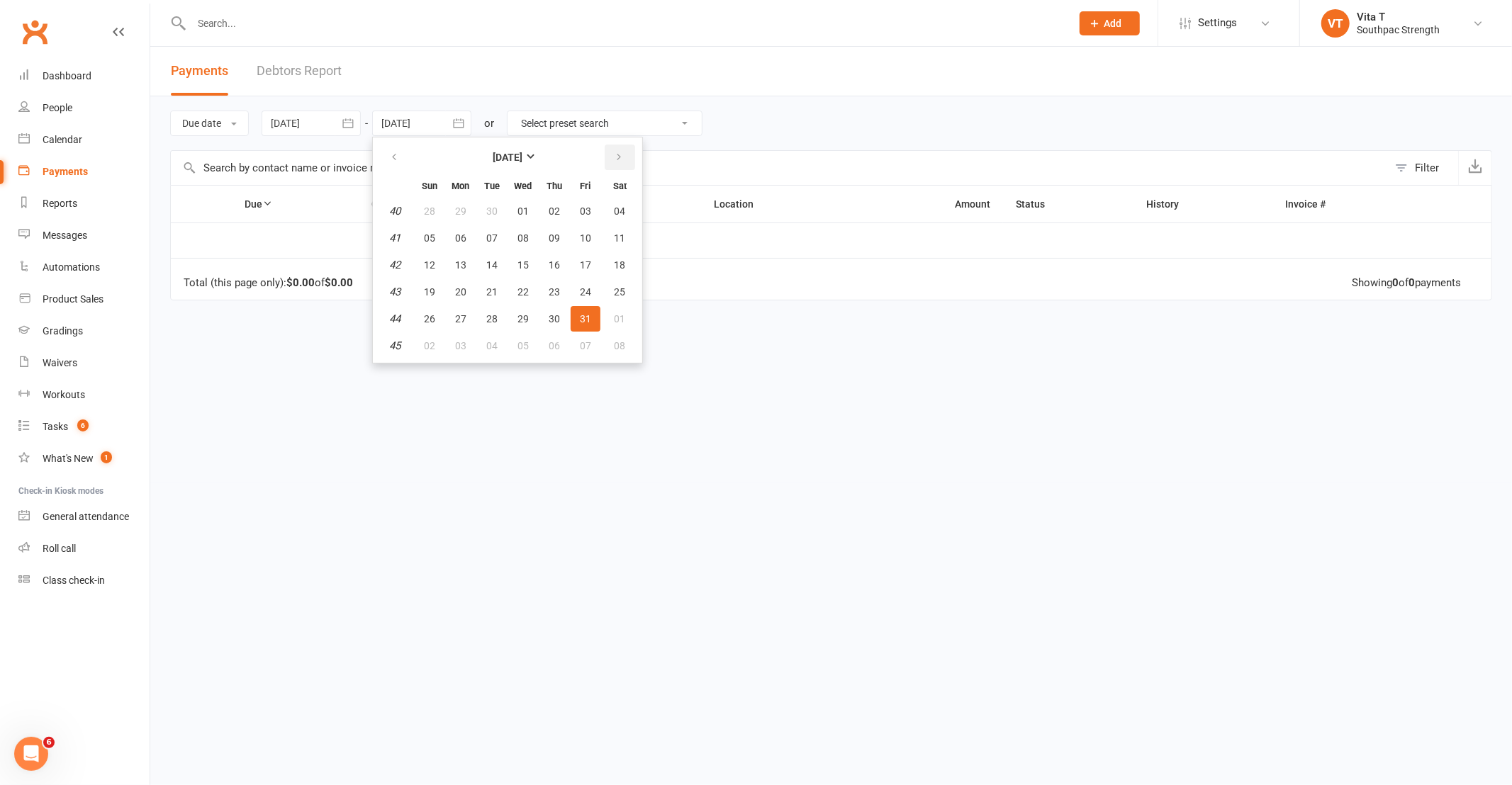
click at [626, 159] on button "button" at bounding box center [620, 157] width 30 height 25
click at [429, 340] on span "30" at bounding box center [429, 346] width 12 height 12
type input "[DATE]"
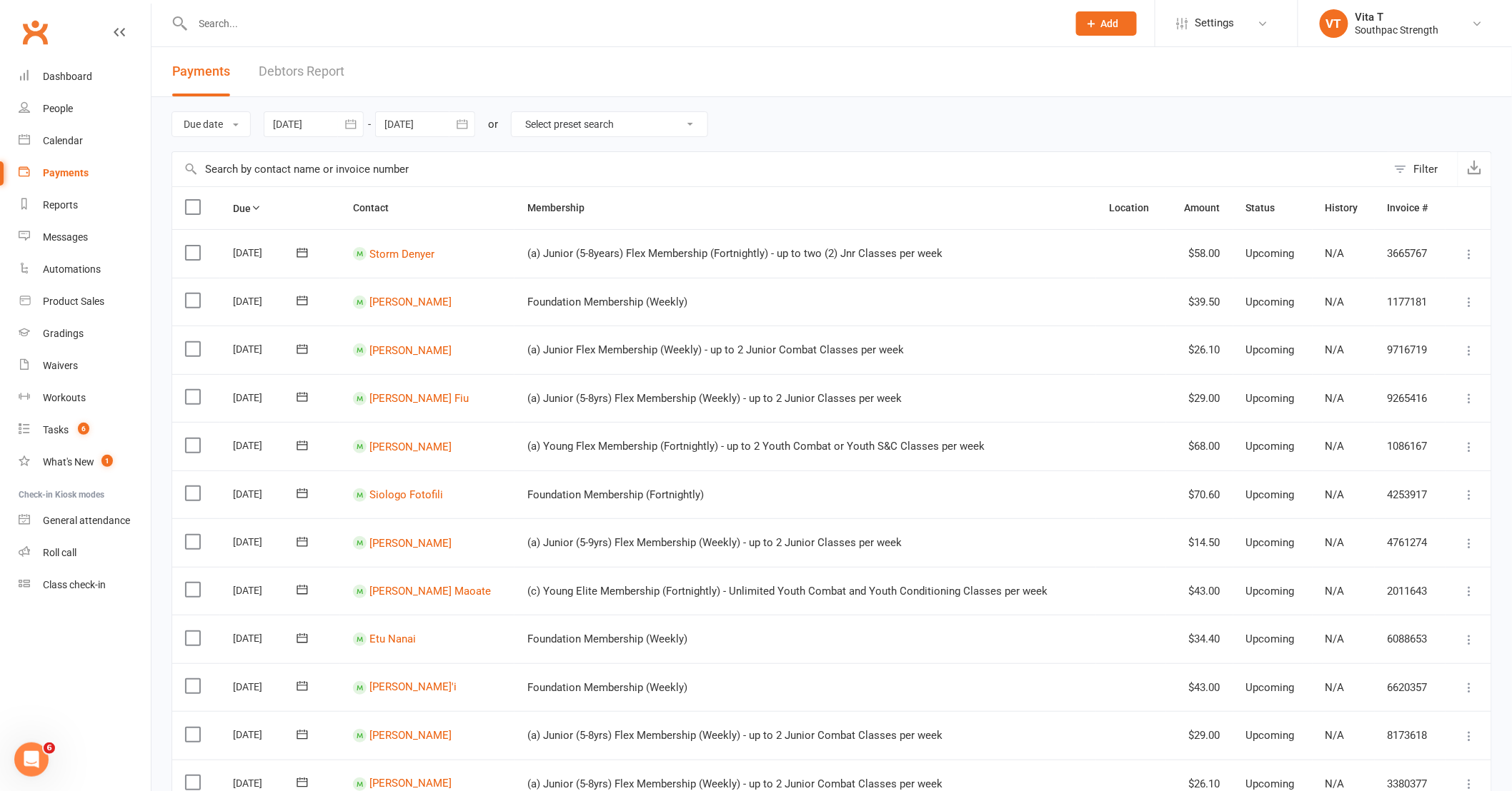
click at [347, 130] on icon "button" at bounding box center [350, 124] width 14 height 14
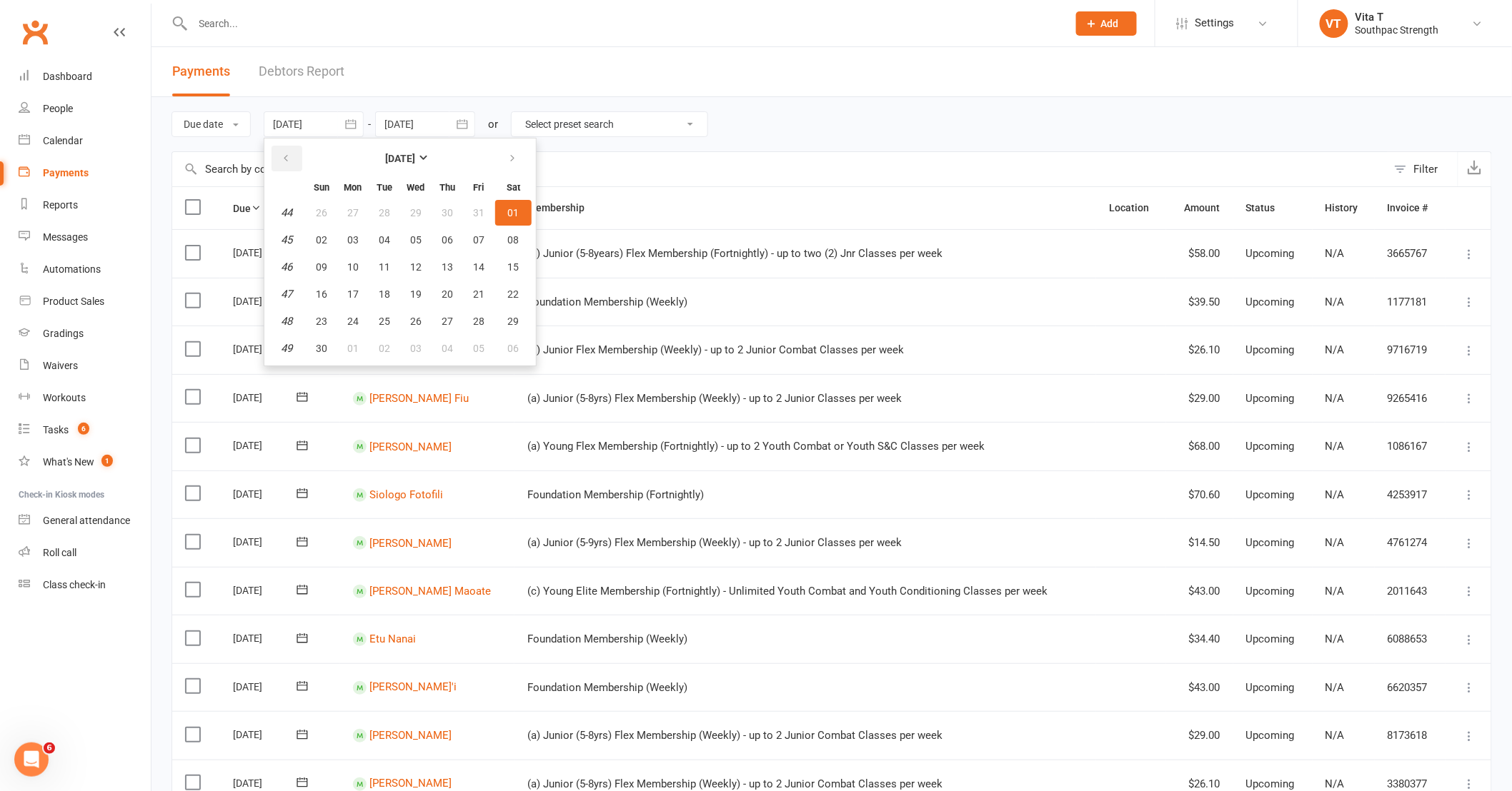
click at [296, 158] on button "button" at bounding box center [287, 159] width 30 height 25
click at [370, 209] on button "01" at bounding box center [385, 213] width 30 height 25
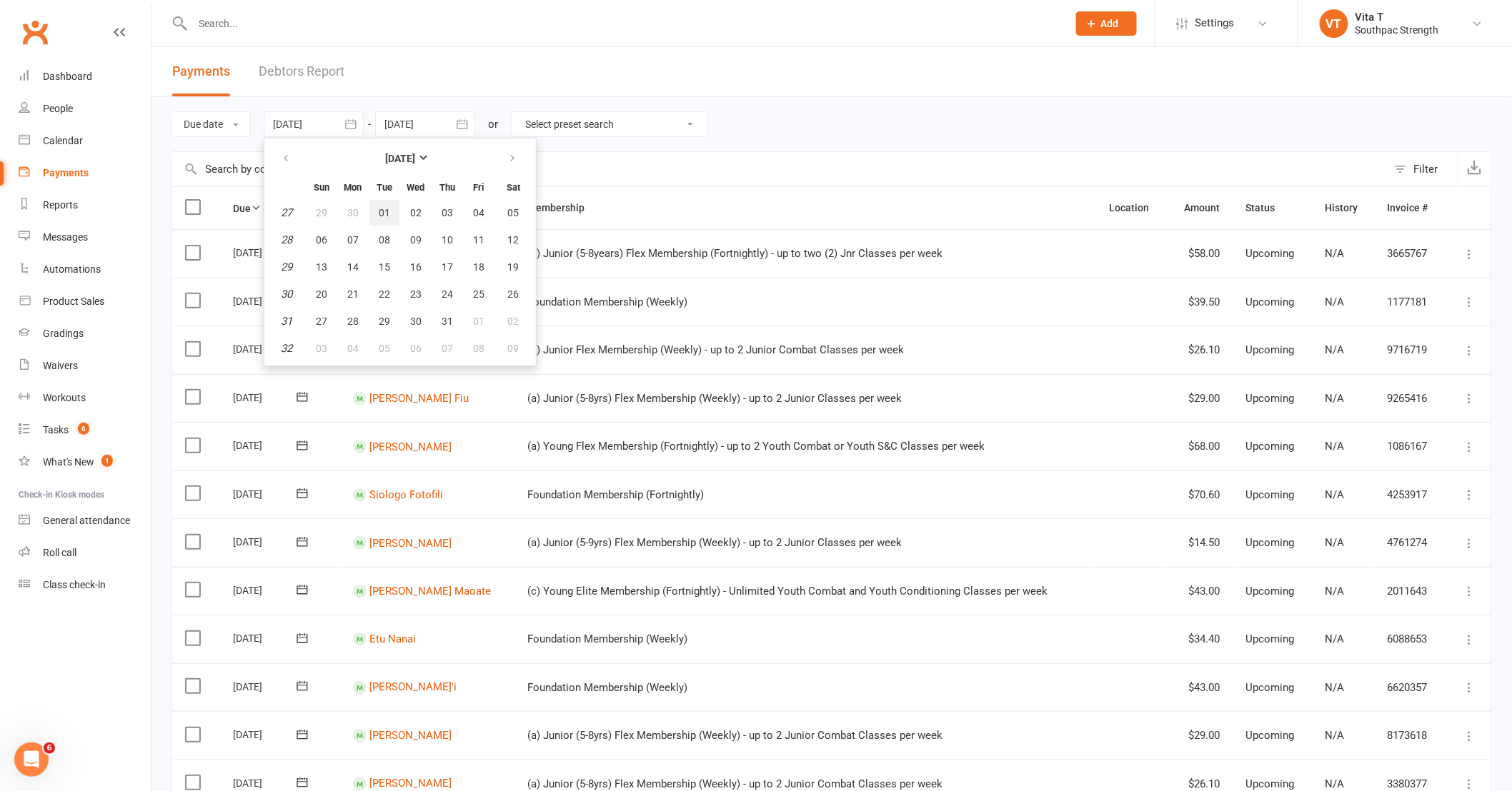
type input "[DATE]"
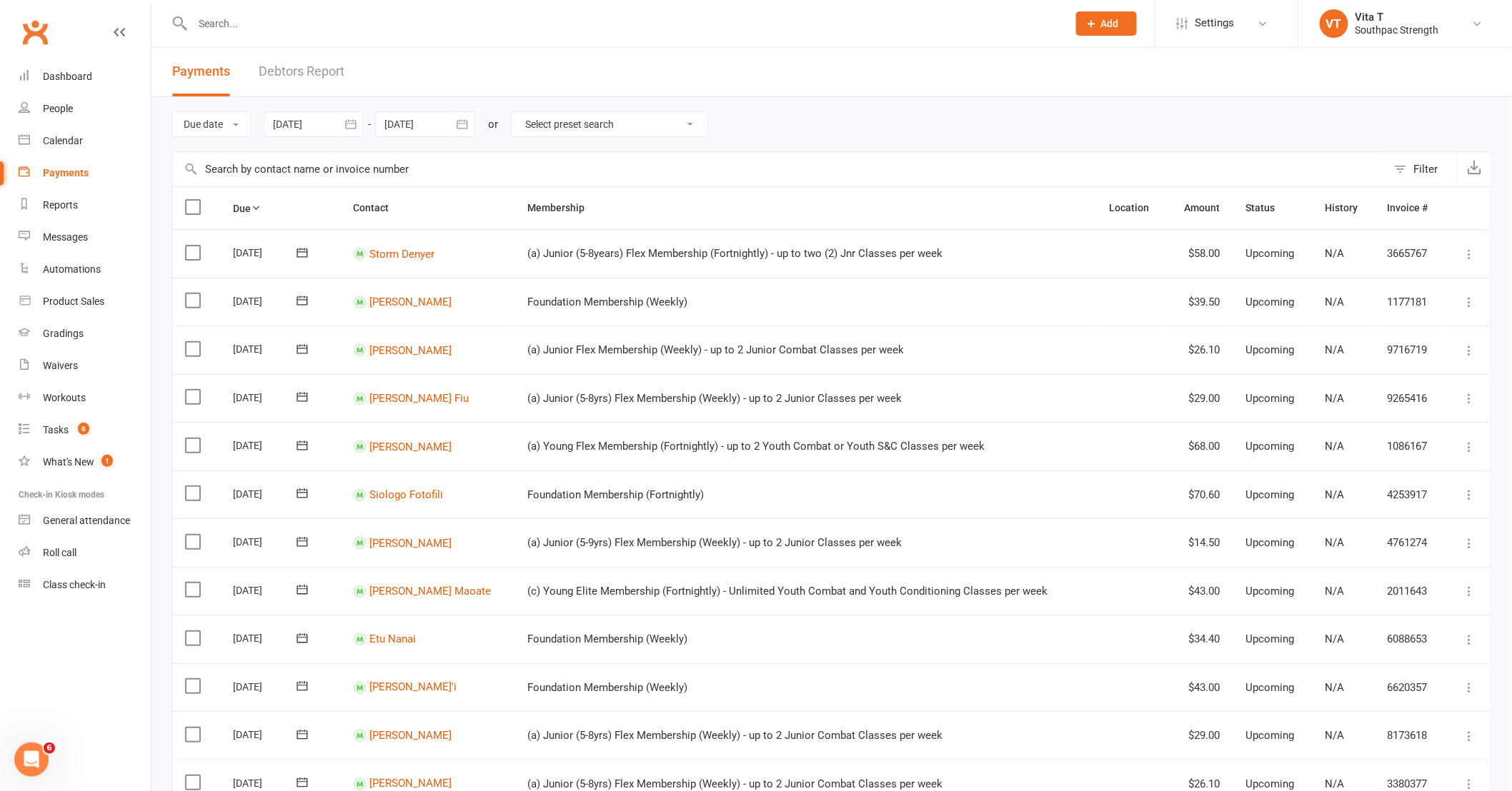
click at [465, 129] on icon "button" at bounding box center [462, 124] width 14 height 14
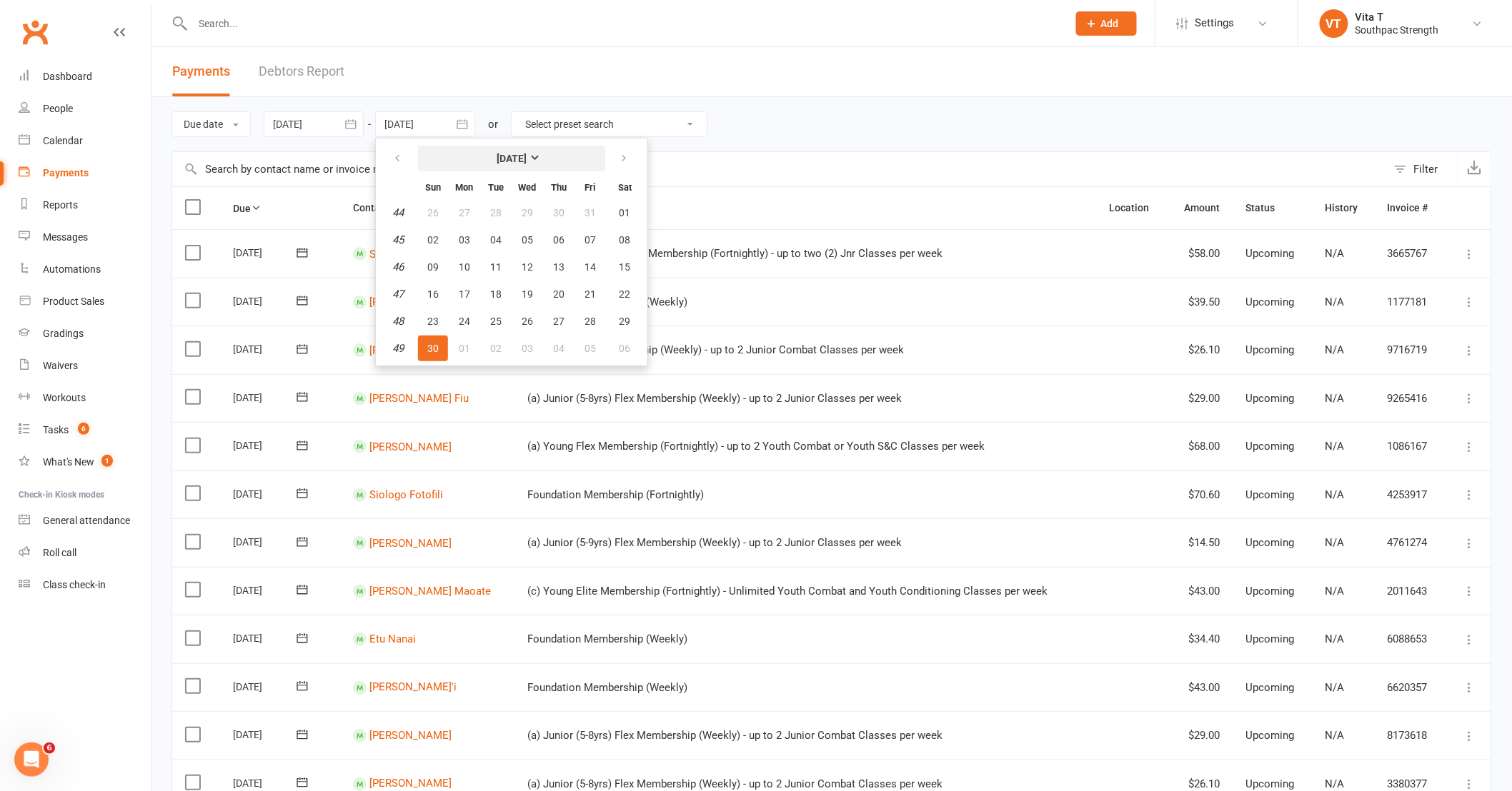
click at [546, 152] on button "[DATE]" at bounding box center [511, 159] width 187 height 25
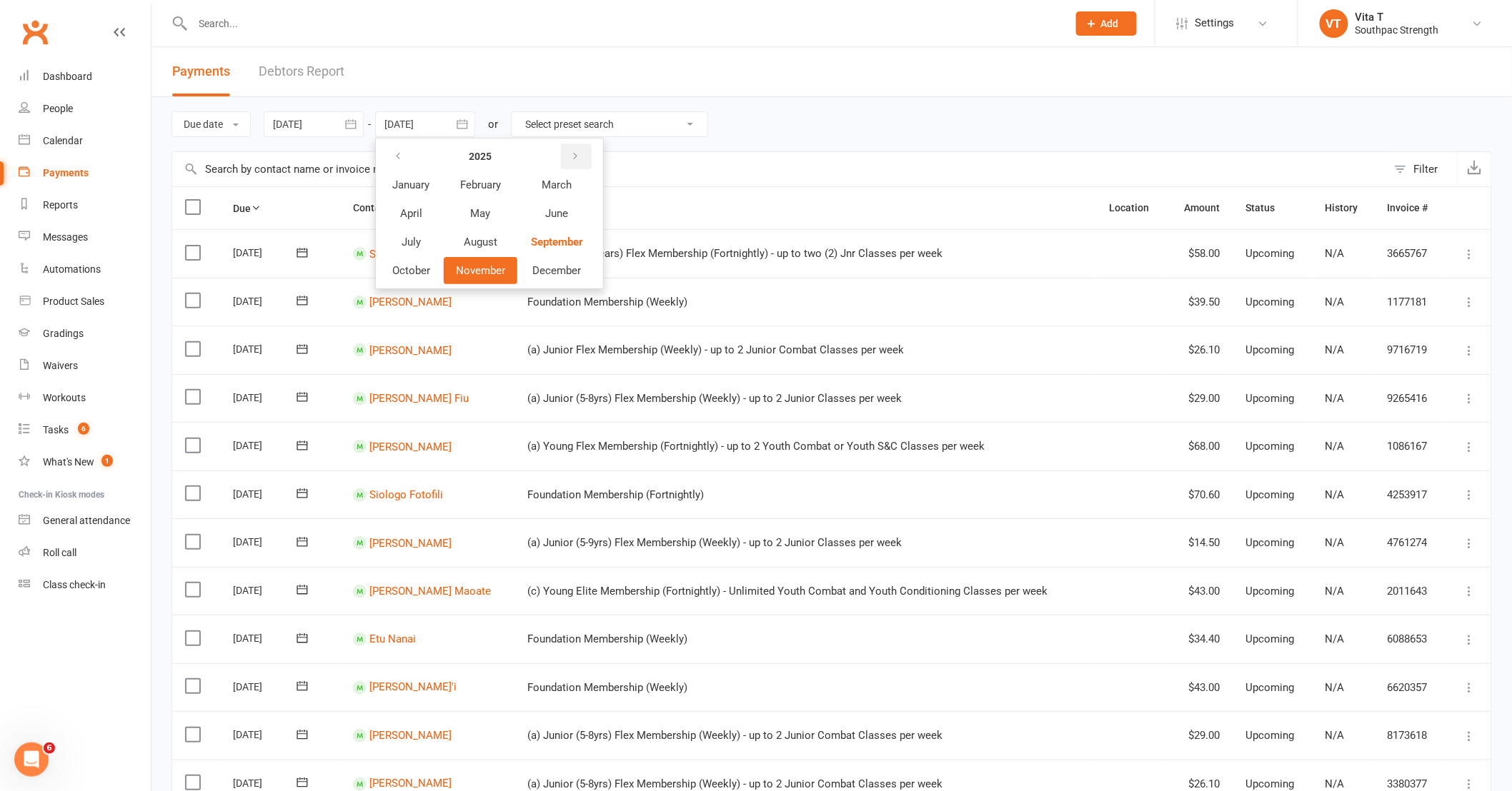
click at [575, 159] on icon "button" at bounding box center [575, 157] width 10 height 12
click at [555, 214] on span "June" at bounding box center [556, 213] width 23 height 13
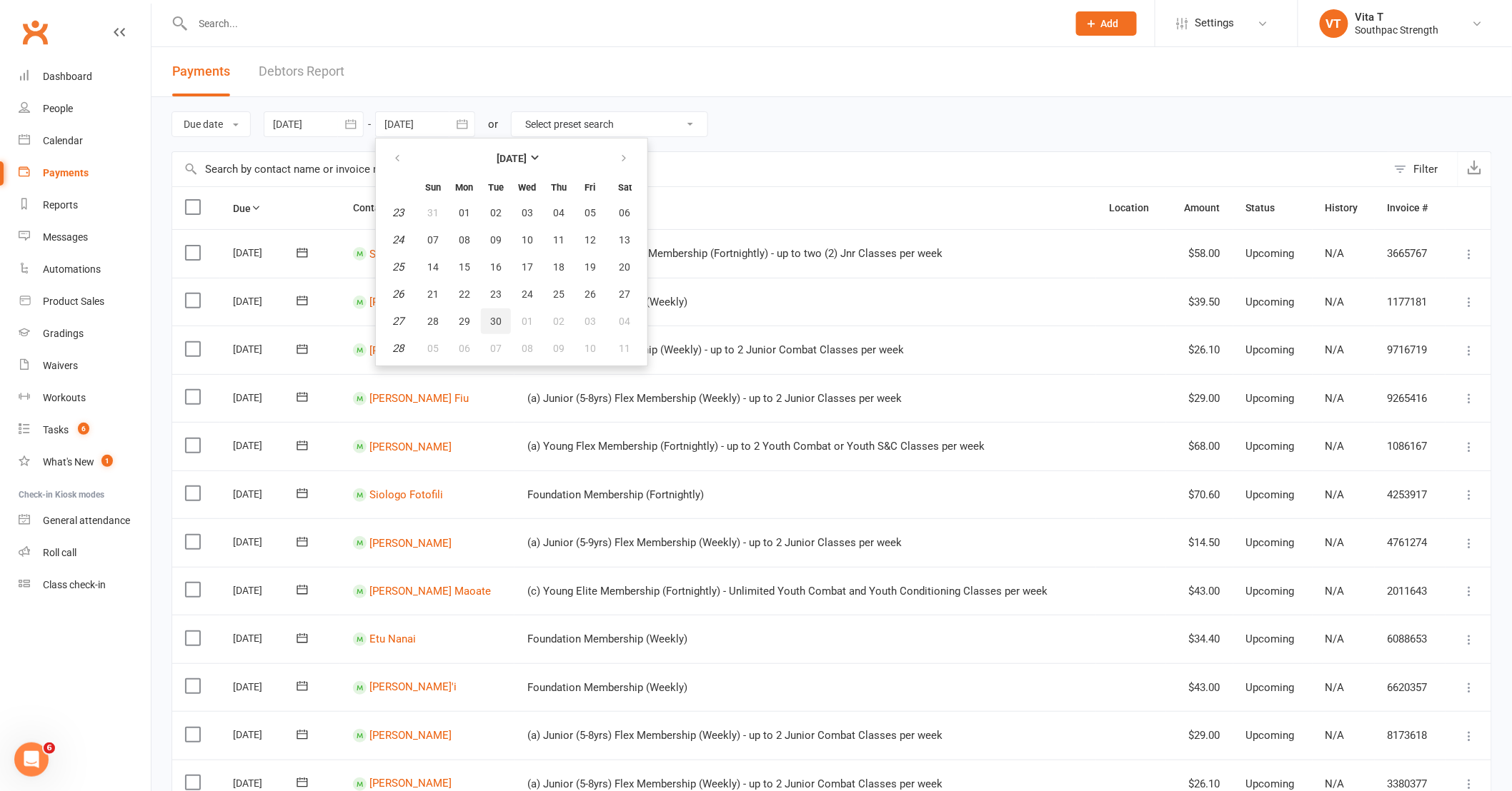
click at [498, 309] on button "30" at bounding box center [496, 321] width 30 height 25
type input "[DATE]"
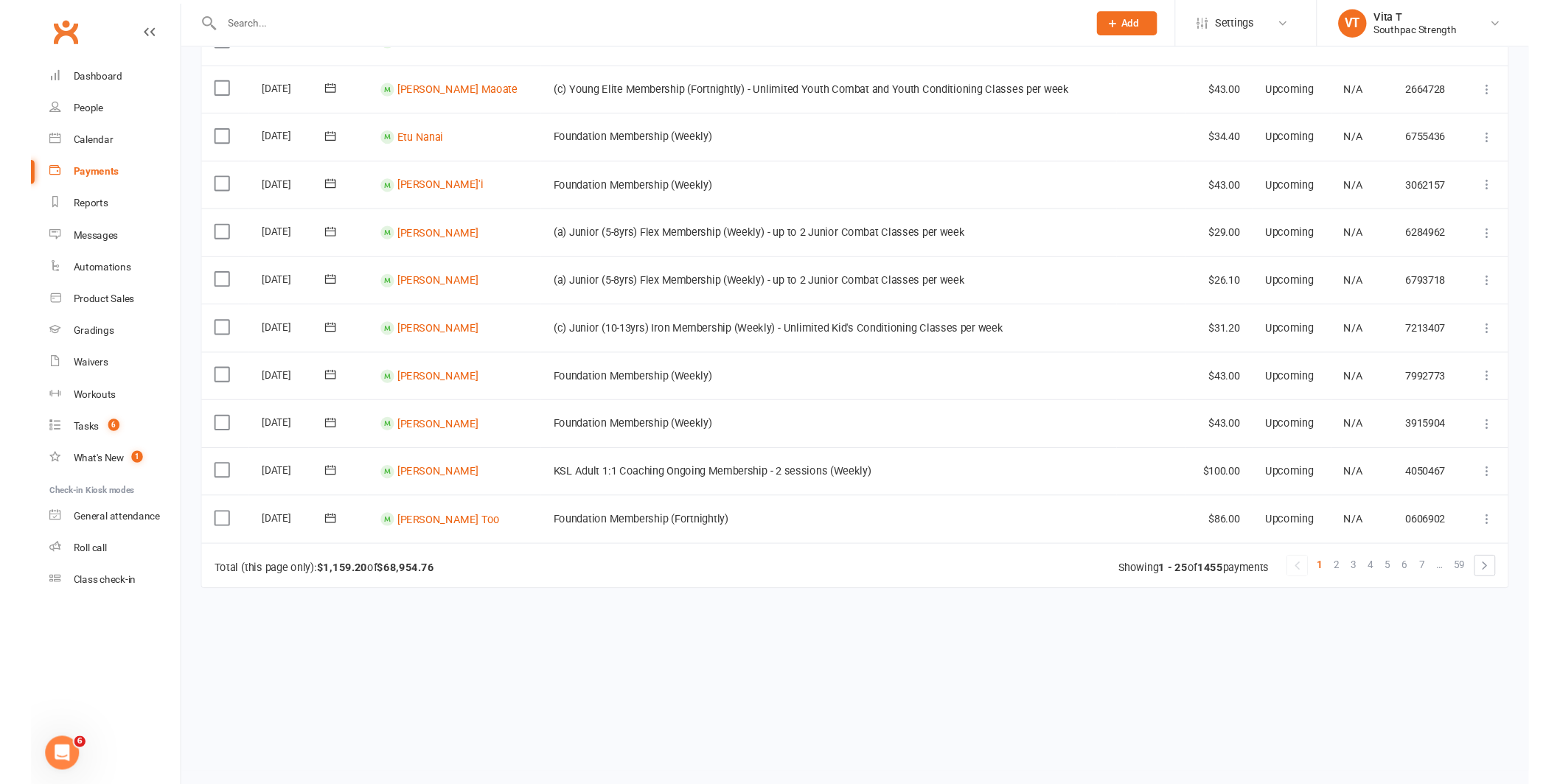
scroll to position [917, 0]
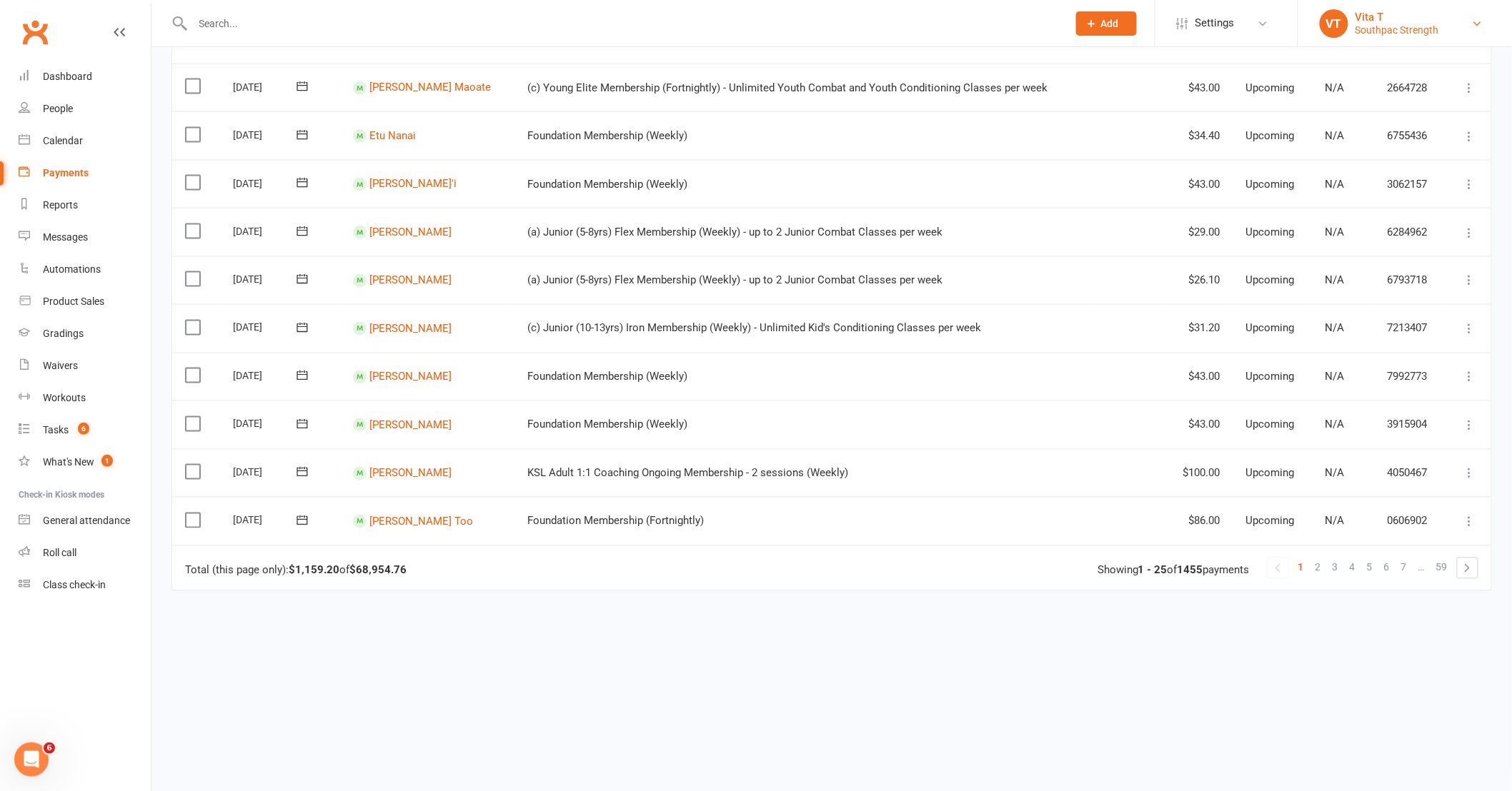
click at [1454, 24] on link "VT Vita T Southpac Strength" at bounding box center [1405, 24] width 170 height 29
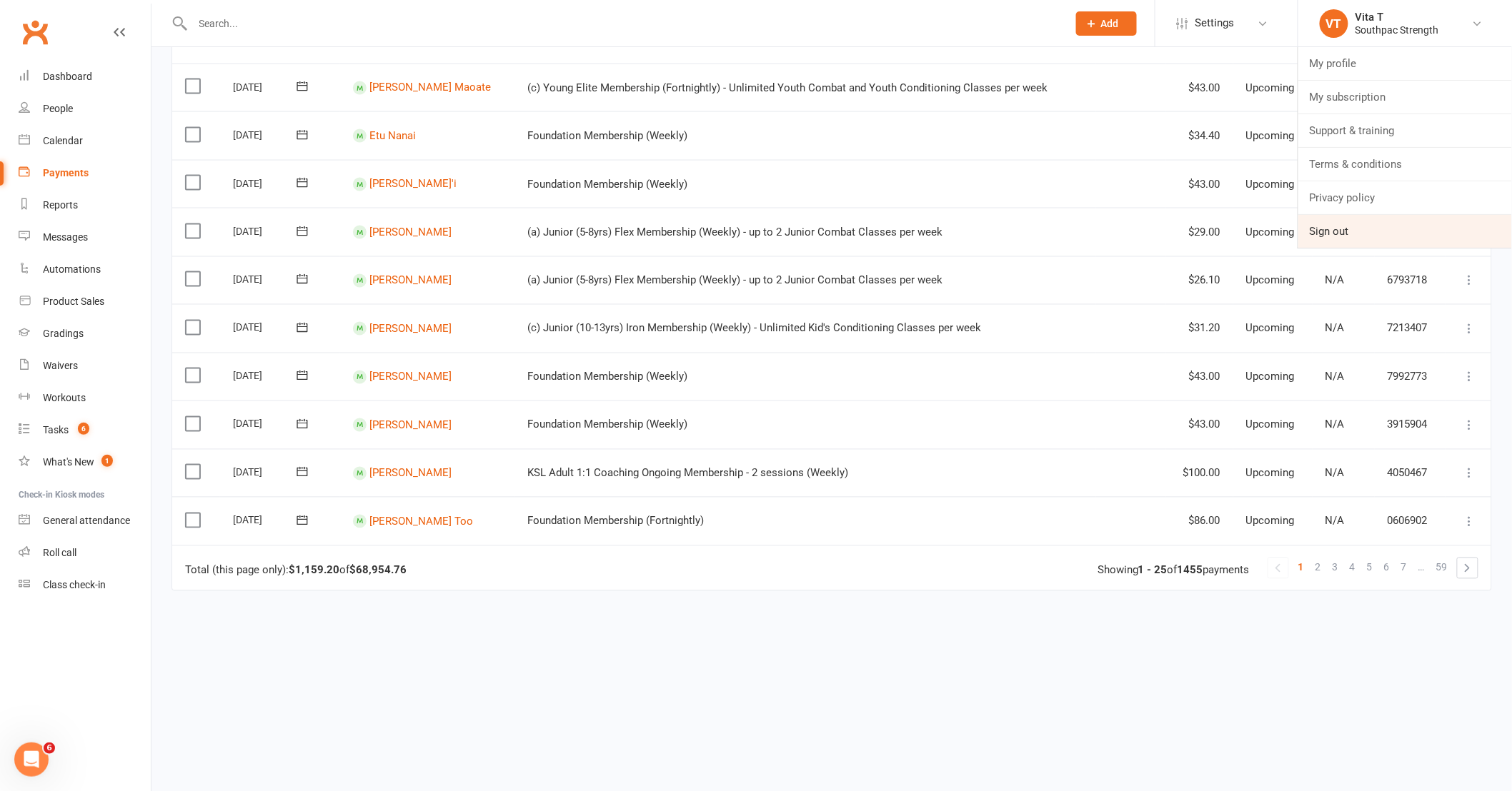
click at [1330, 233] on link "Sign out" at bounding box center [1405, 231] width 213 height 33
